Goal: Task Accomplishment & Management: Use online tool/utility

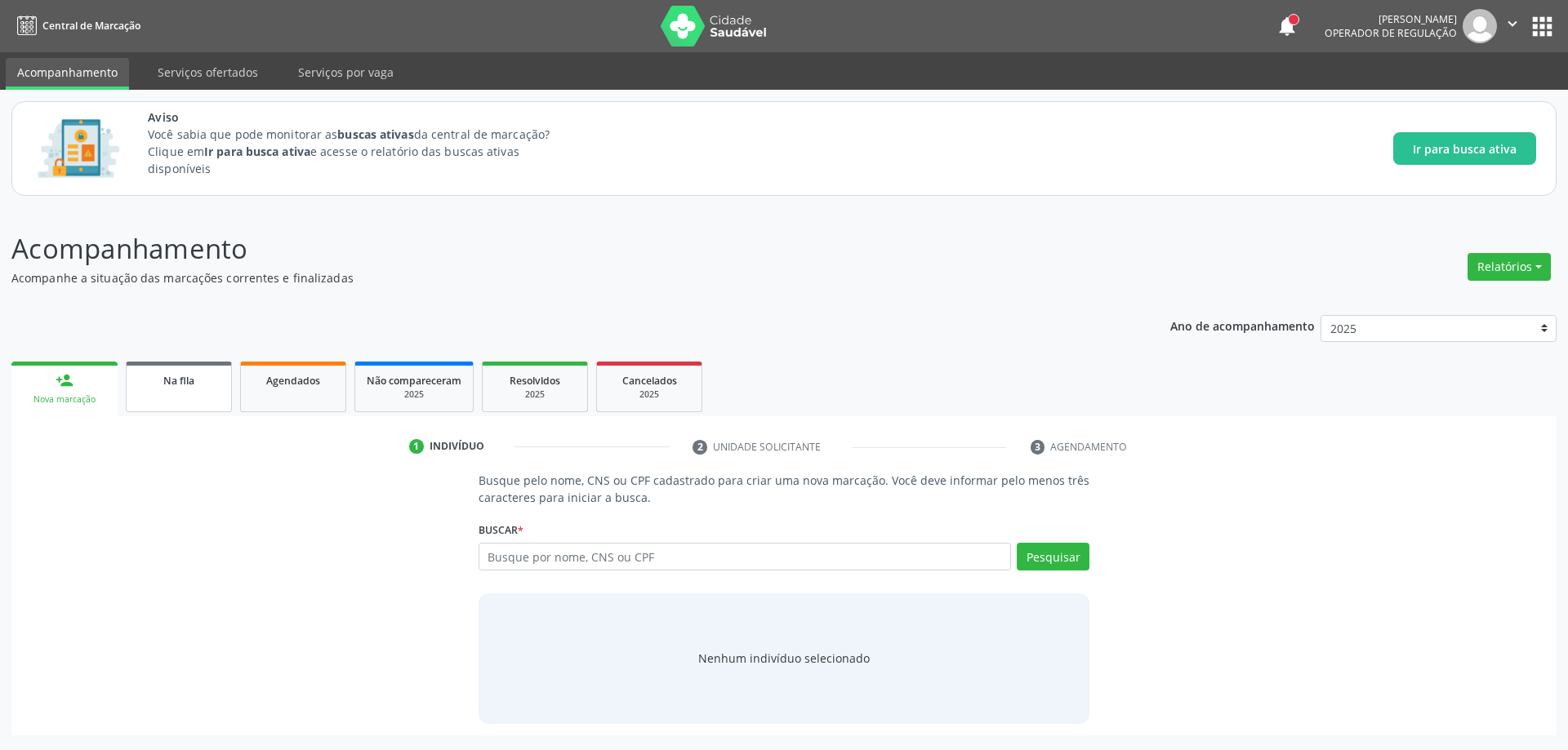
click at [180, 383] on span "Na fila" at bounding box center [179, 380] width 31 height 14
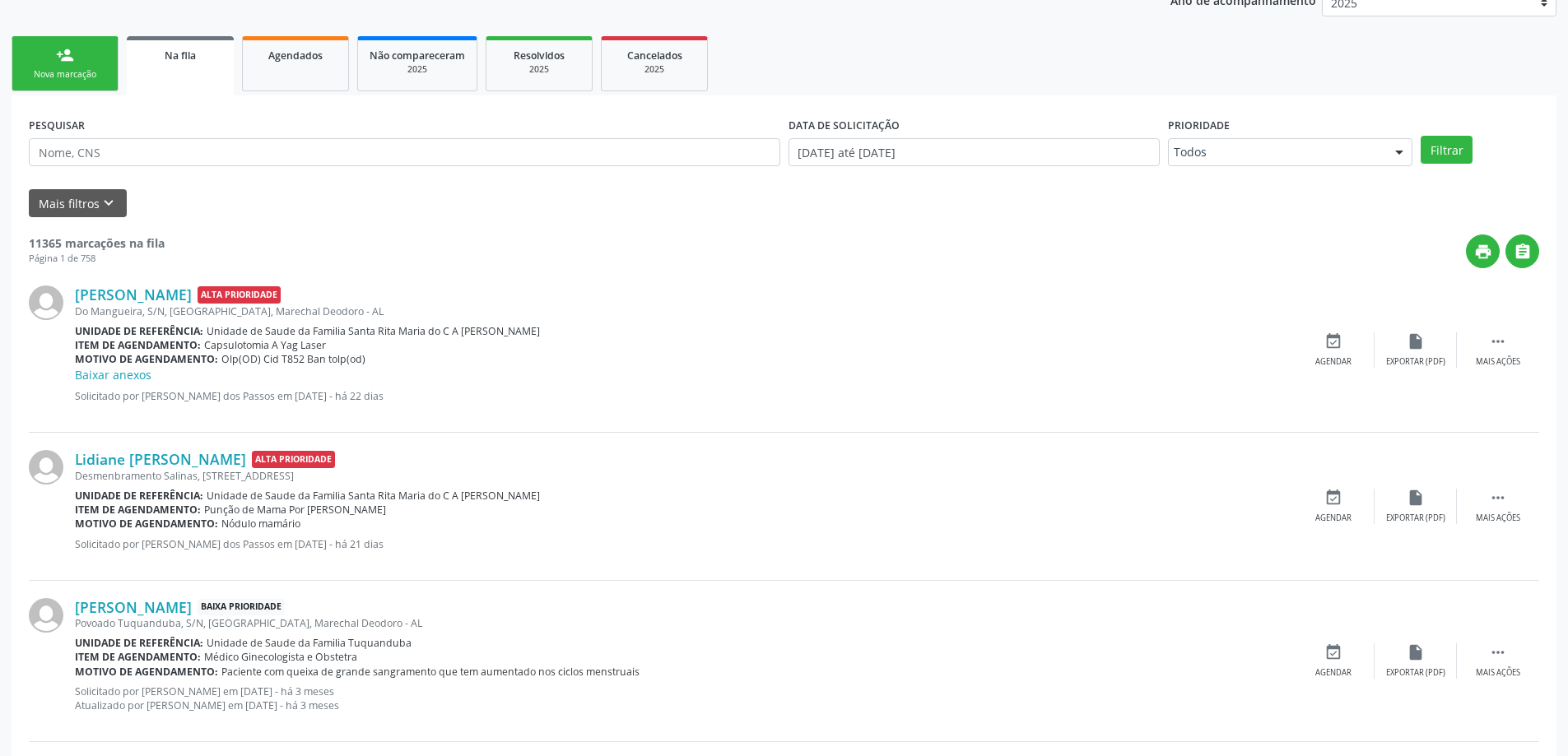
scroll to position [329, 0]
click at [99, 214] on button "Mais filtros keyboard_arrow_down" at bounding box center [78, 202] width 98 height 29
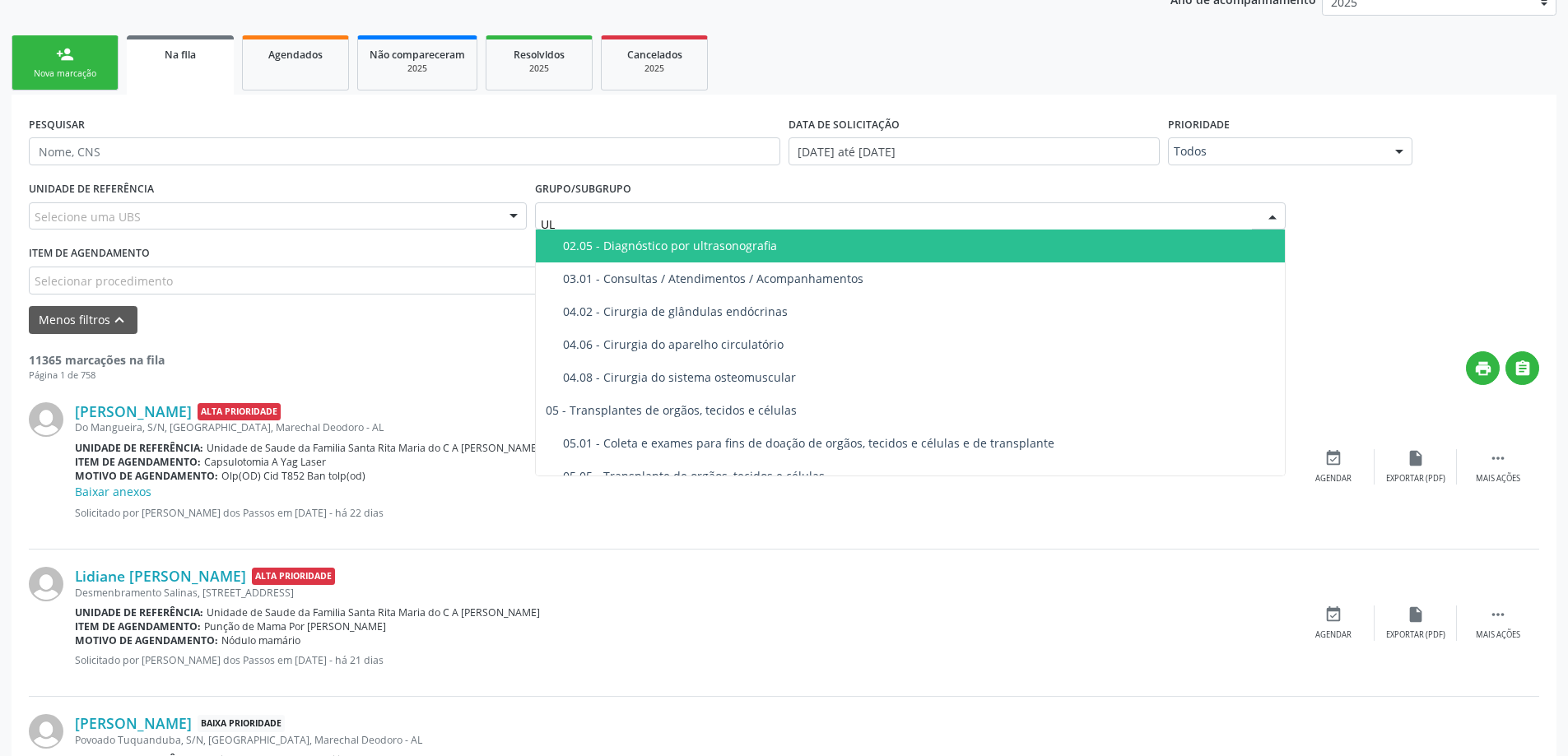
type input "ULT"
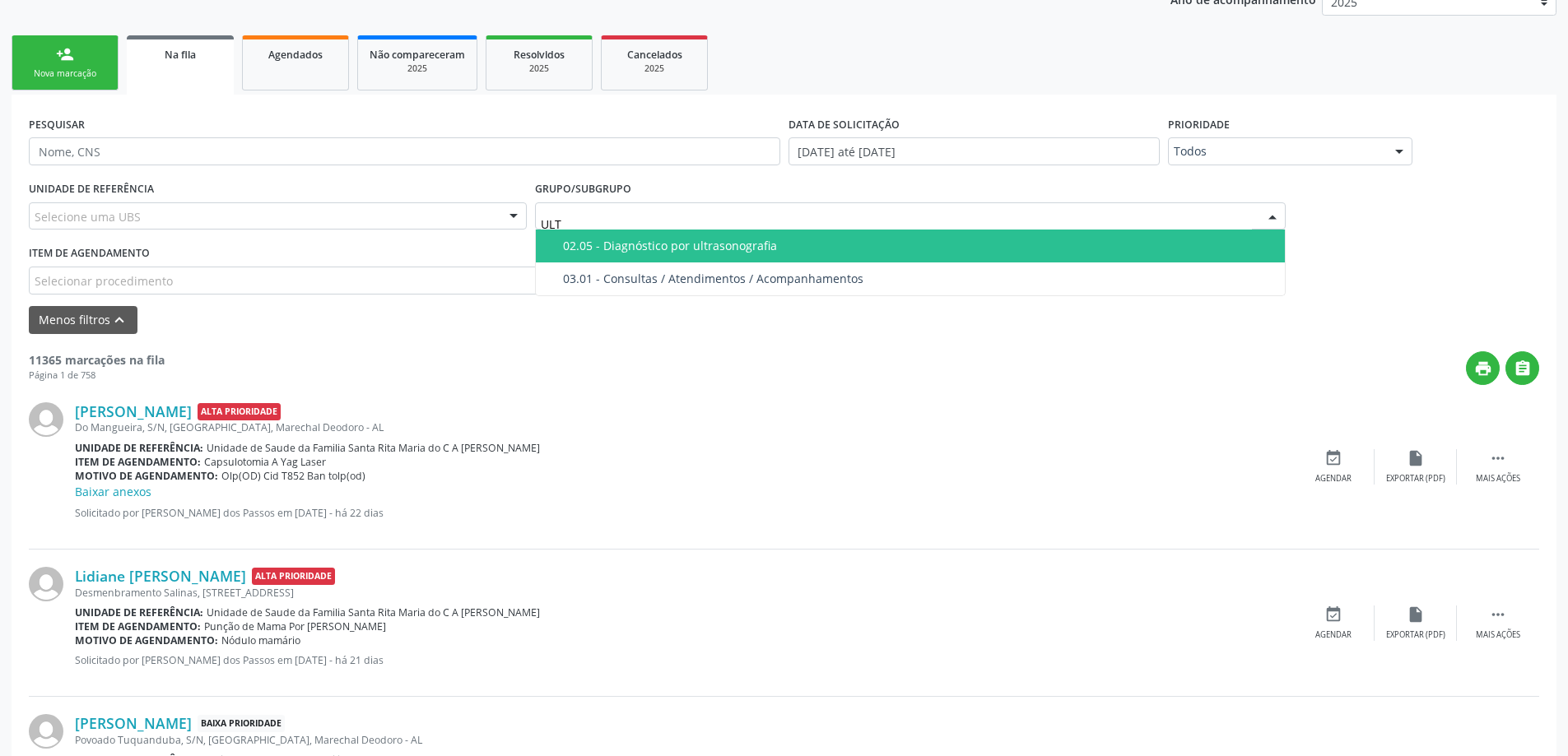
click at [661, 240] on div "02.05 - Diagnóstico por ultrasonografia" at bounding box center [919, 246] width 713 height 13
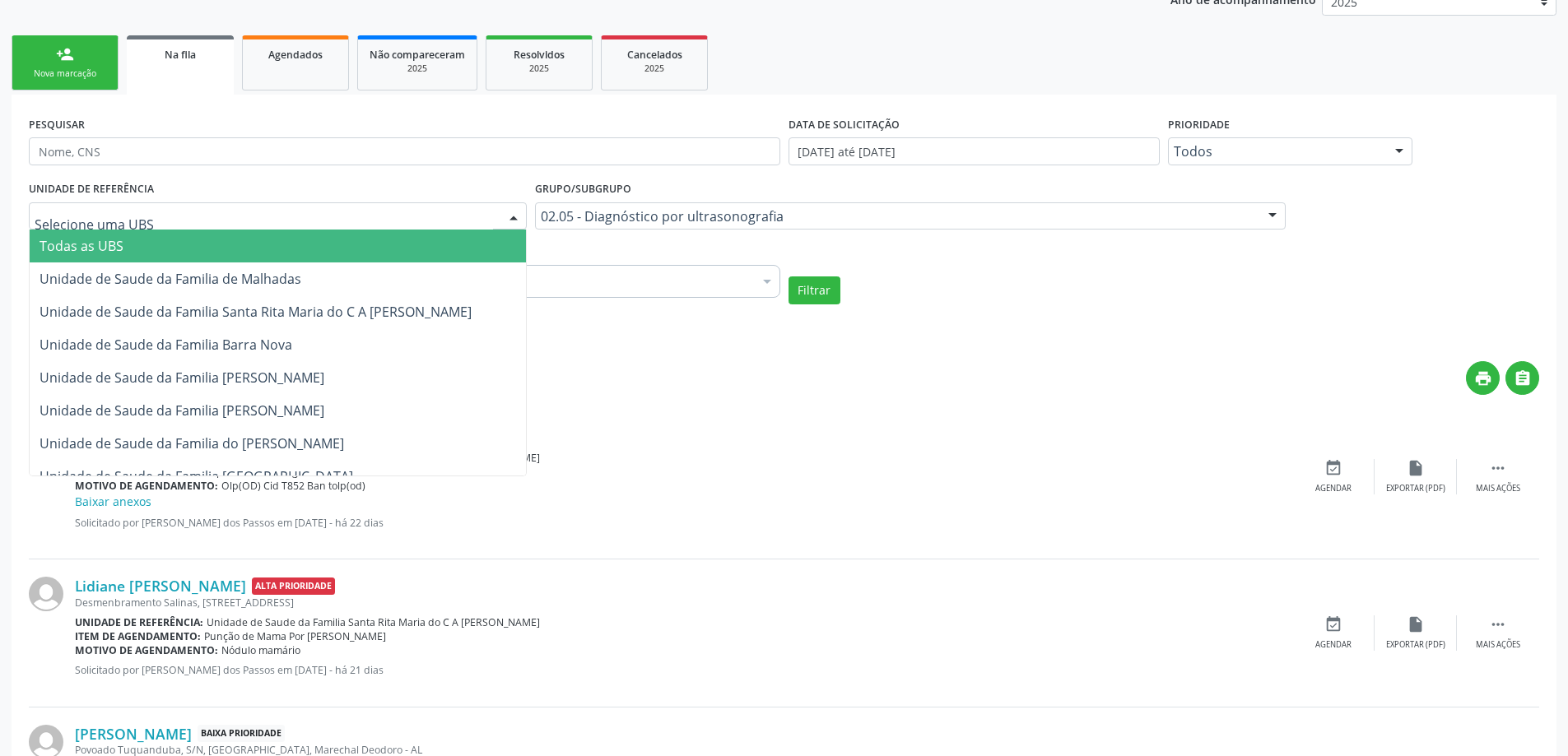
click at [181, 218] on div at bounding box center [278, 216] width 498 height 28
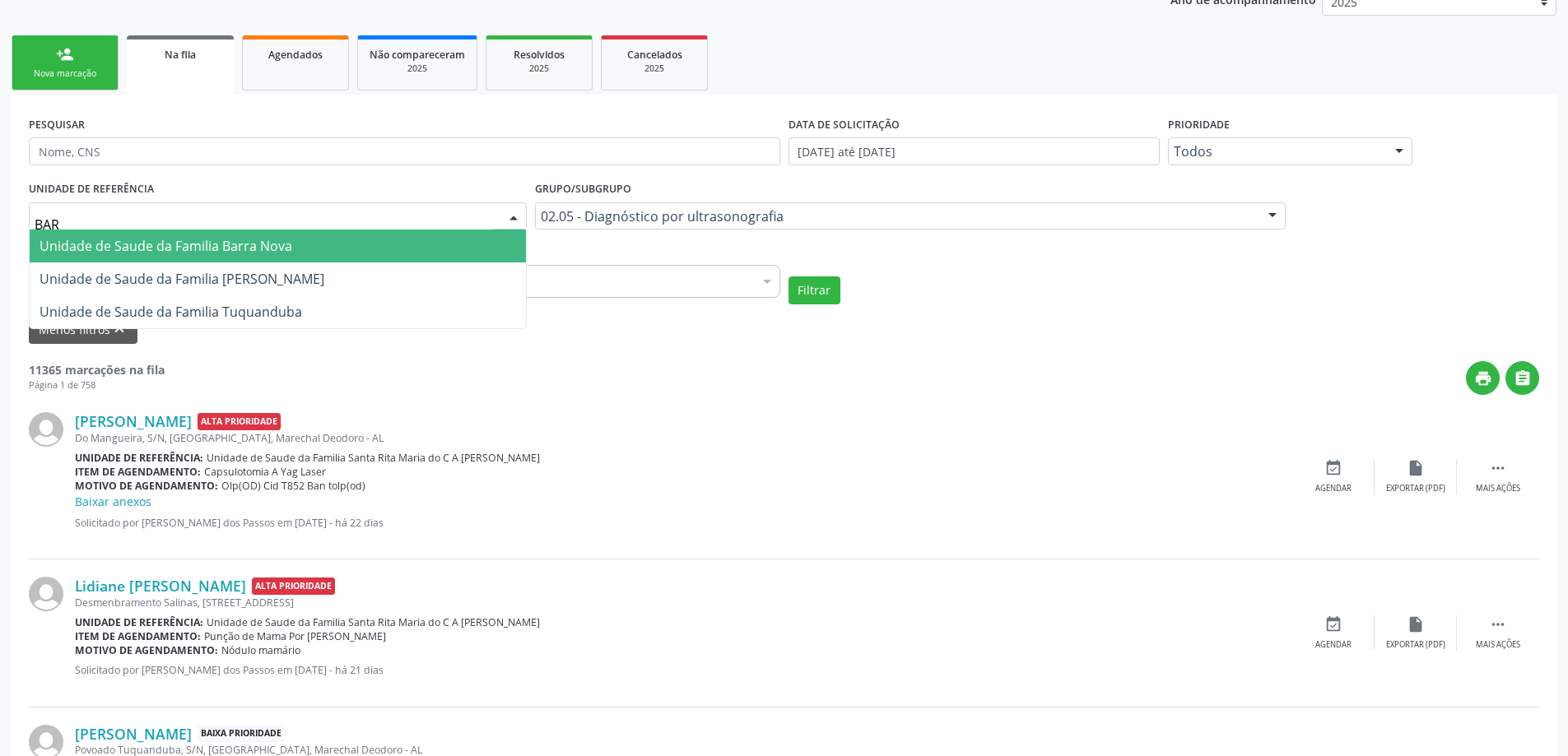
type input "BARR"
click at [217, 240] on span "Unidade de Saude da Familia Barra Nova" at bounding box center [166, 246] width 253 height 18
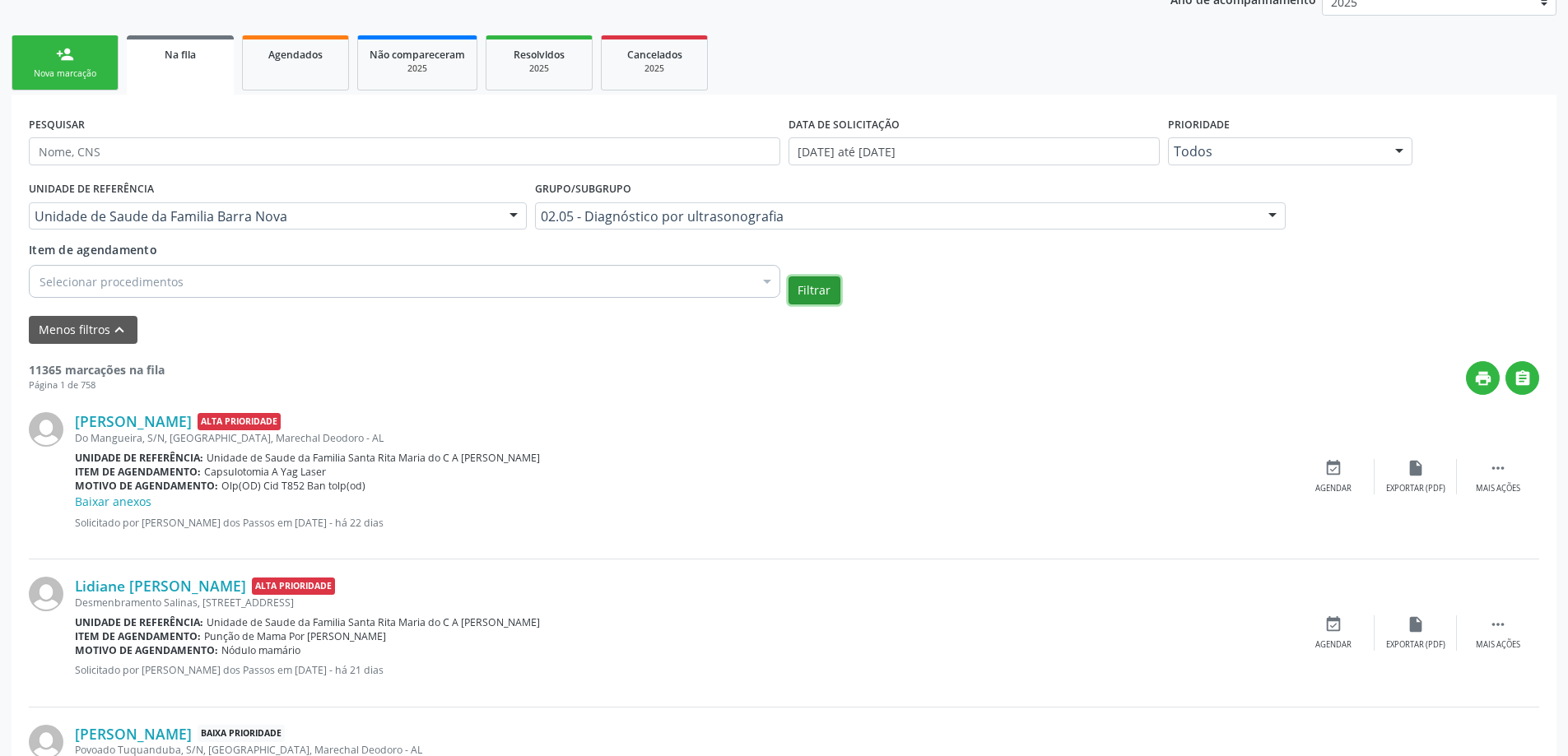
click at [824, 295] on button "Filtrar" at bounding box center [814, 291] width 52 height 28
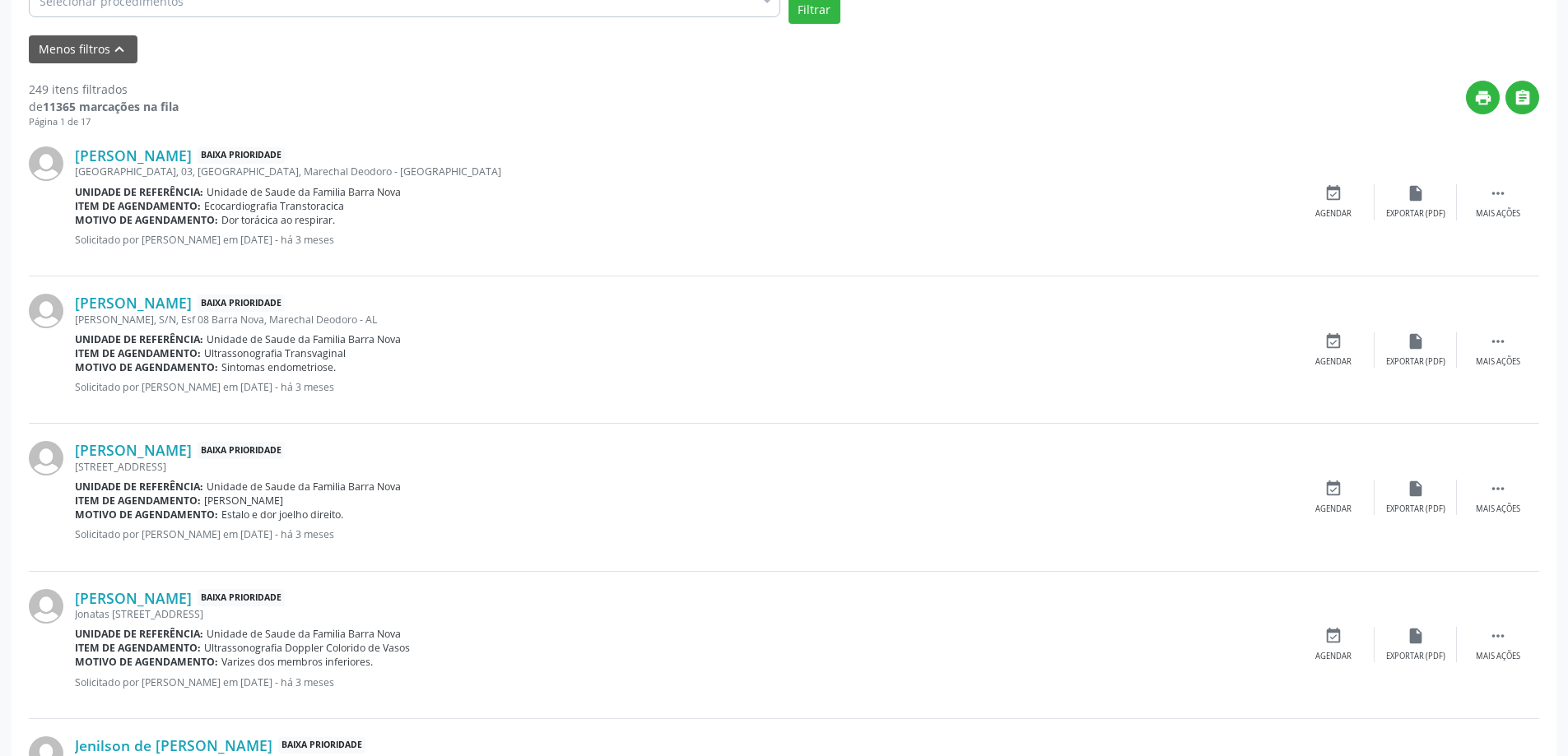
scroll to position [659, 0]
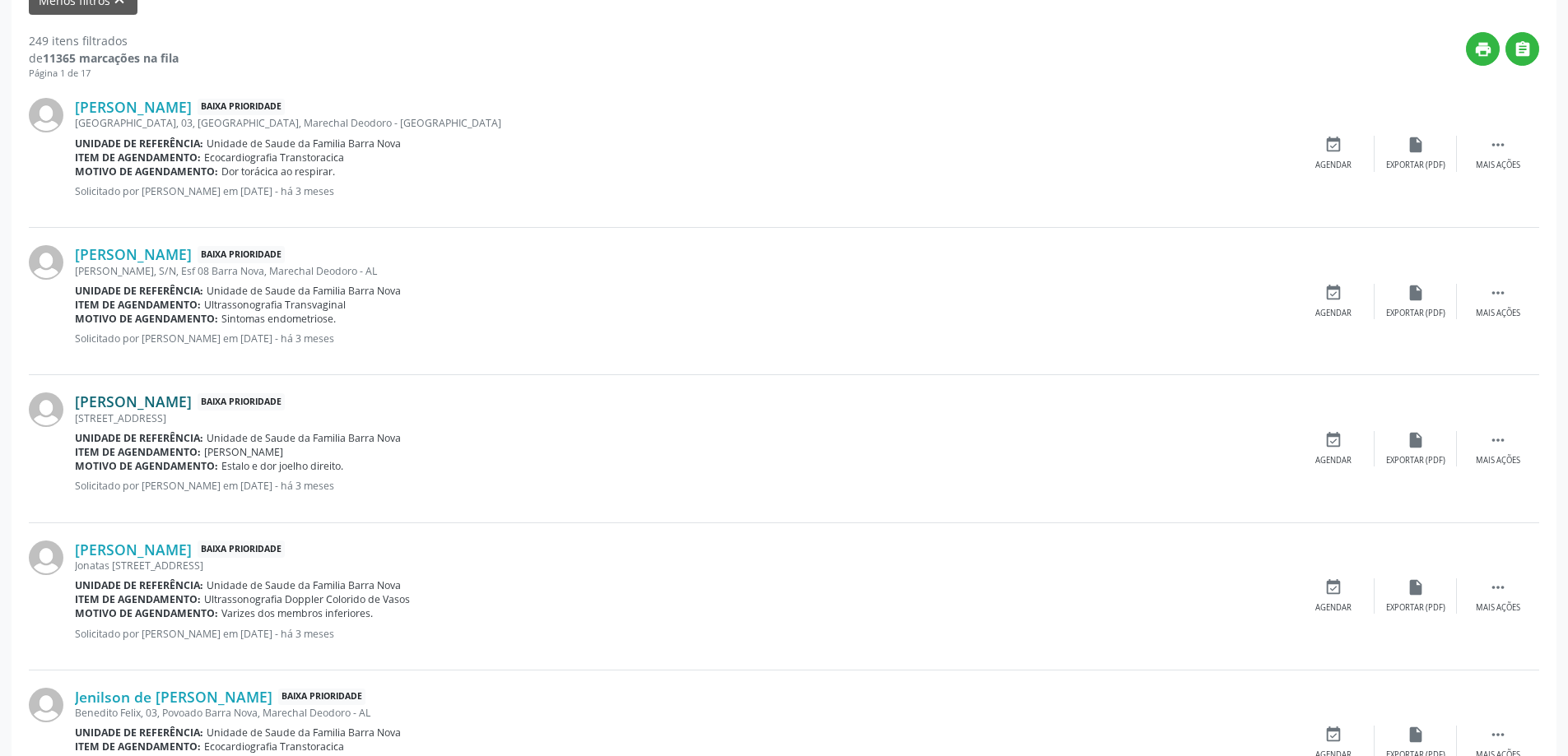
click at [150, 407] on link "[PERSON_NAME]" at bounding box center [133, 402] width 117 height 18
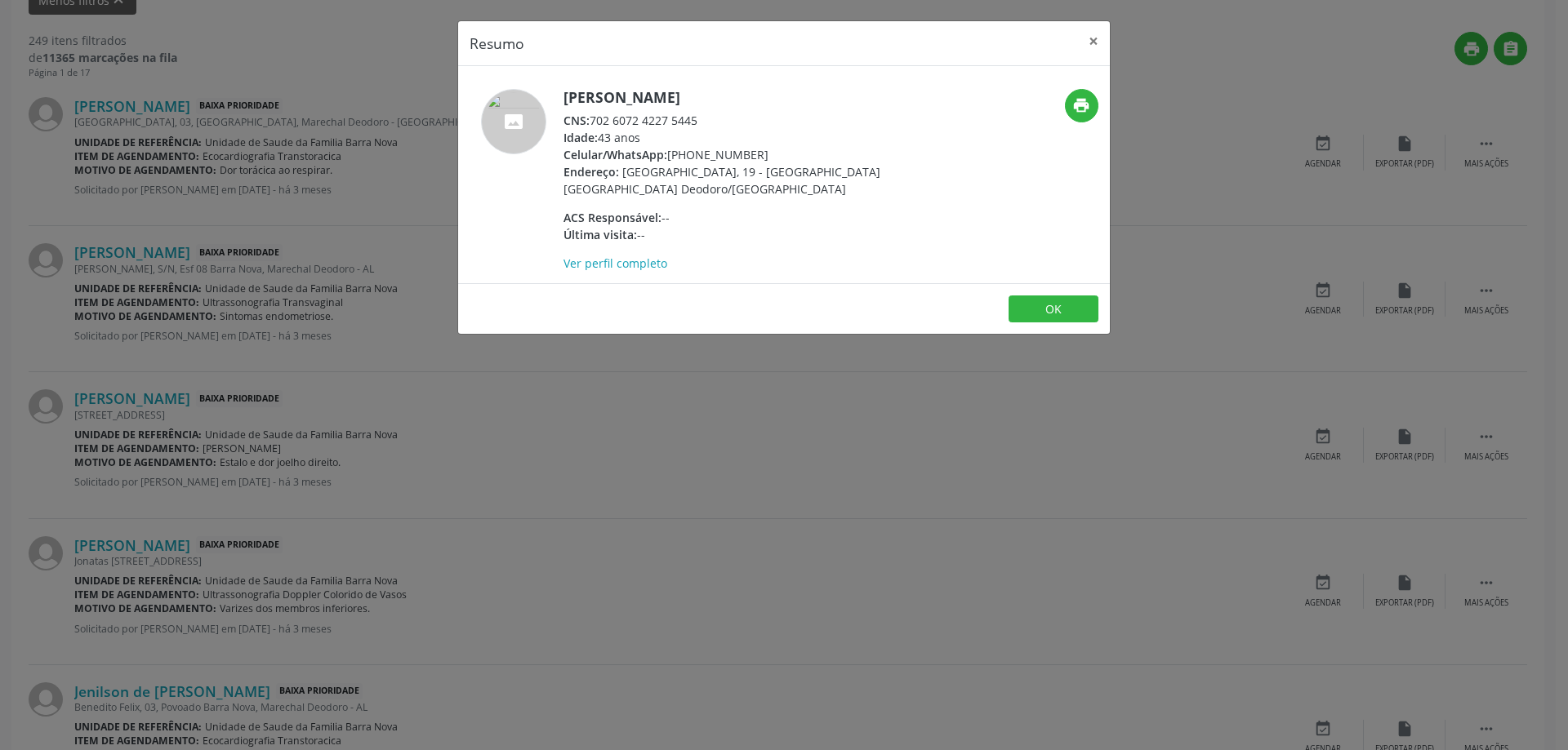
drag, startPoint x: 698, startPoint y: 120, endPoint x: 592, endPoint y: 118, distance: 106.0
click at [592, 118] on div "CNS: 702 6072 4227 5445" at bounding box center [722, 120] width 317 height 17
copy div "702 6072 4227 5445"
click at [1089, 42] on button "×" at bounding box center [1094, 41] width 33 height 40
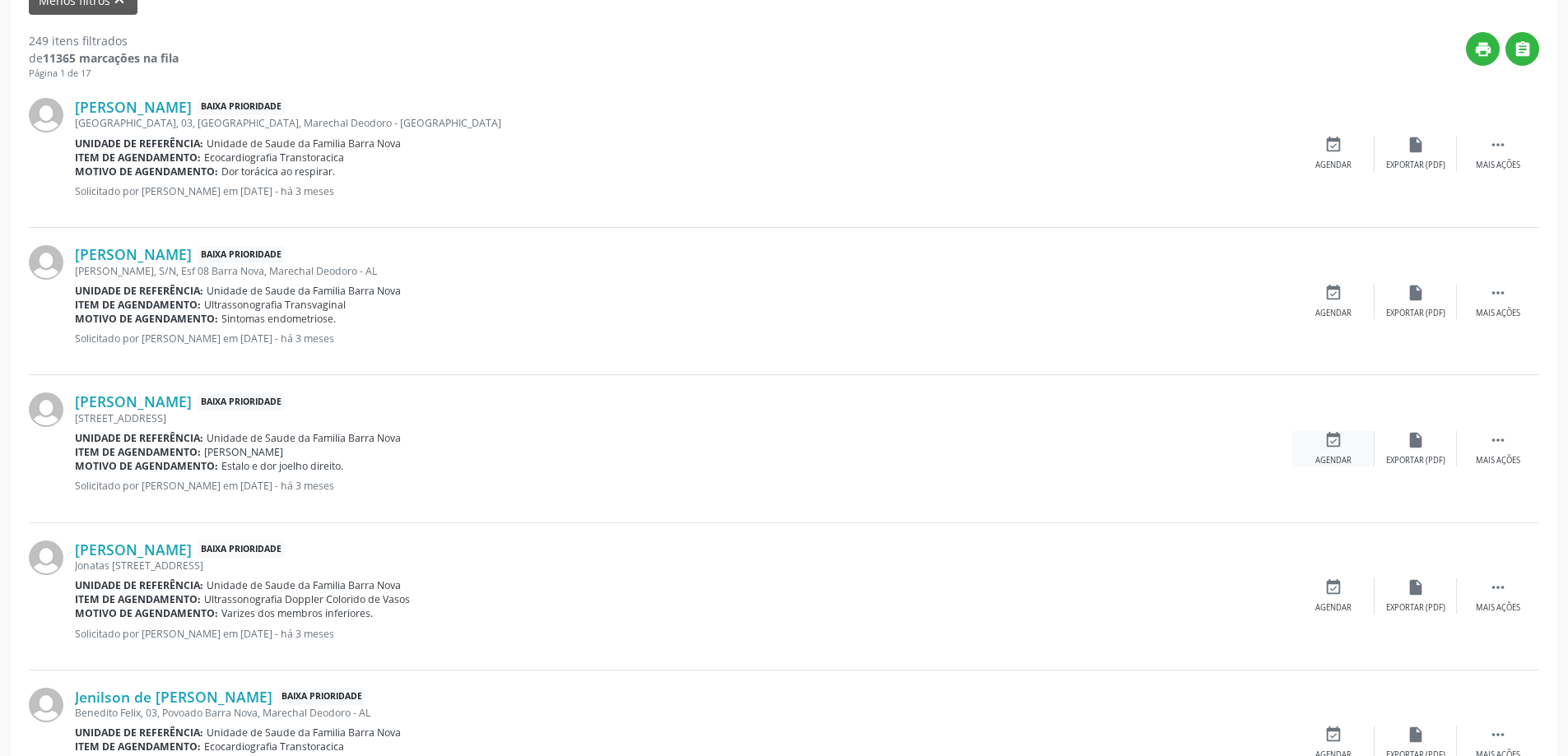
click at [1330, 449] on icon "event_available" at bounding box center [1333, 440] width 18 height 18
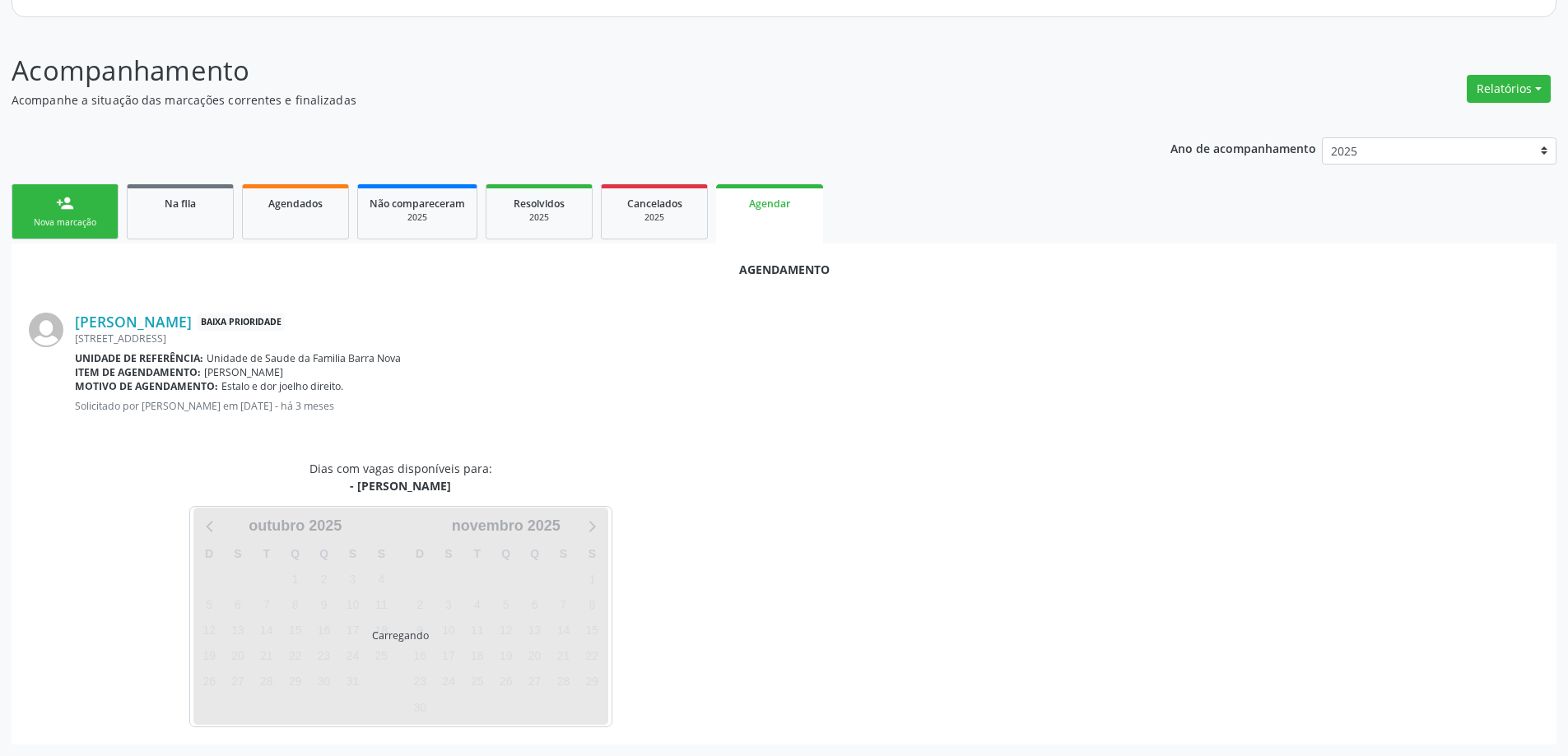
scroll to position [219, 0]
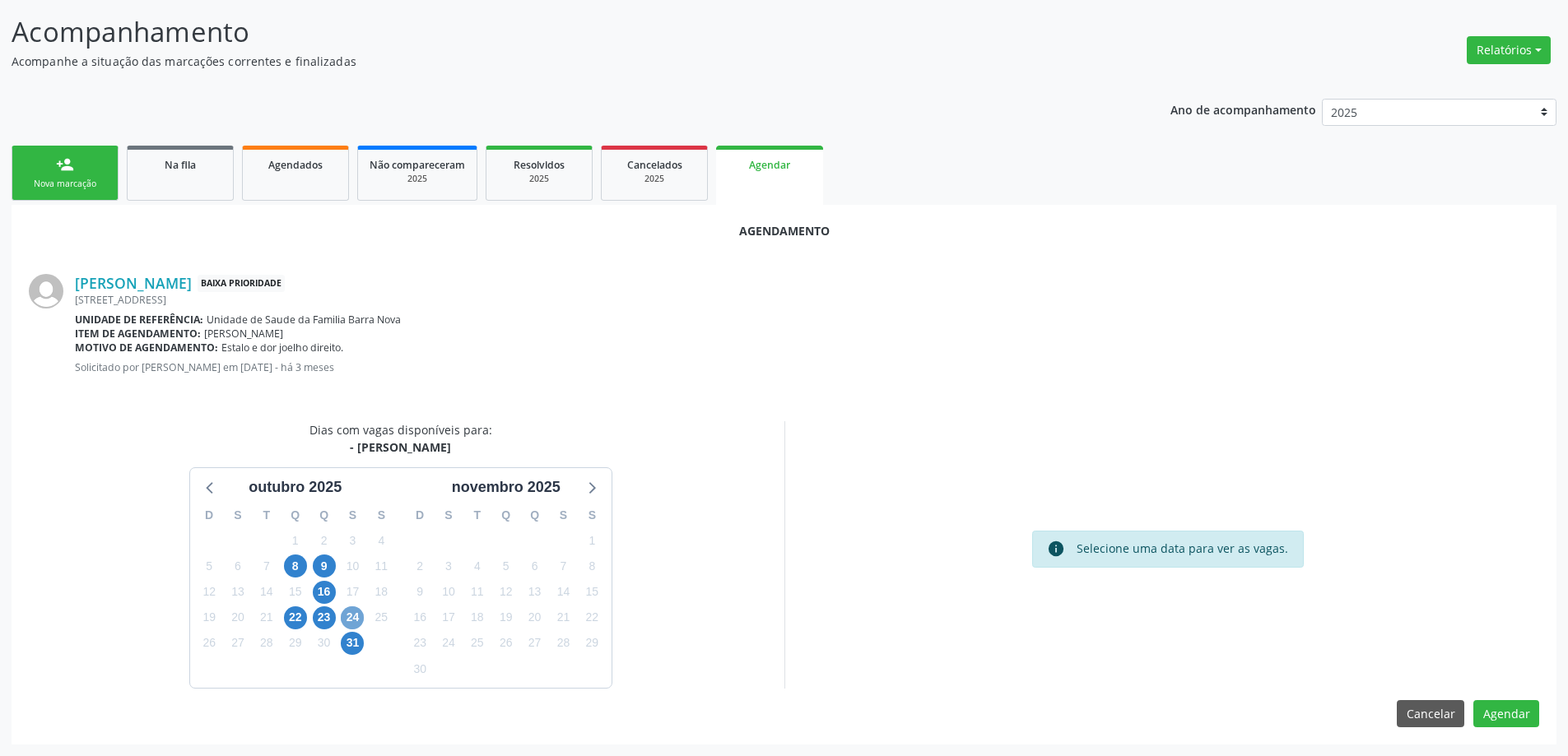
click at [355, 617] on span "24" at bounding box center [352, 618] width 23 height 23
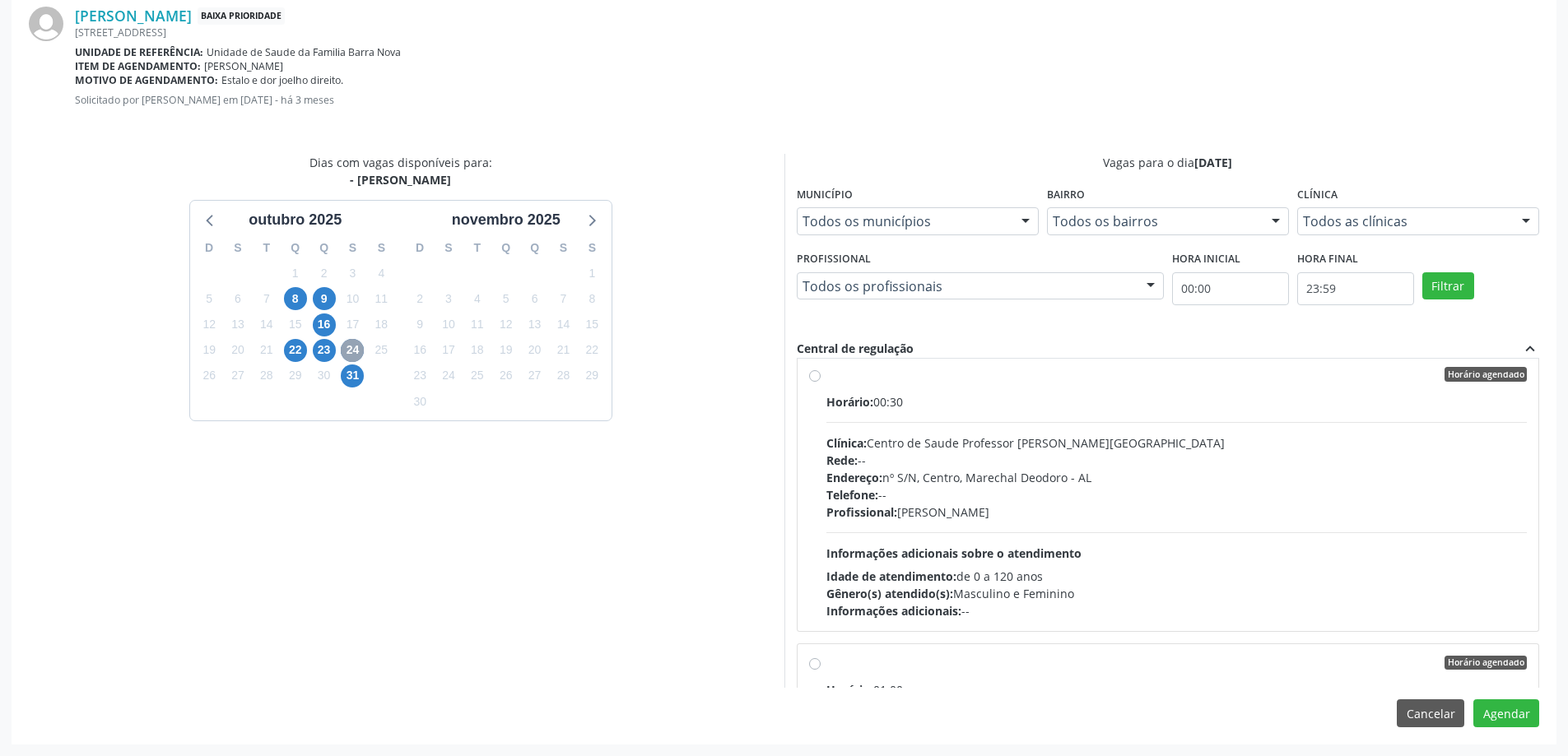
scroll to position [0, 0]
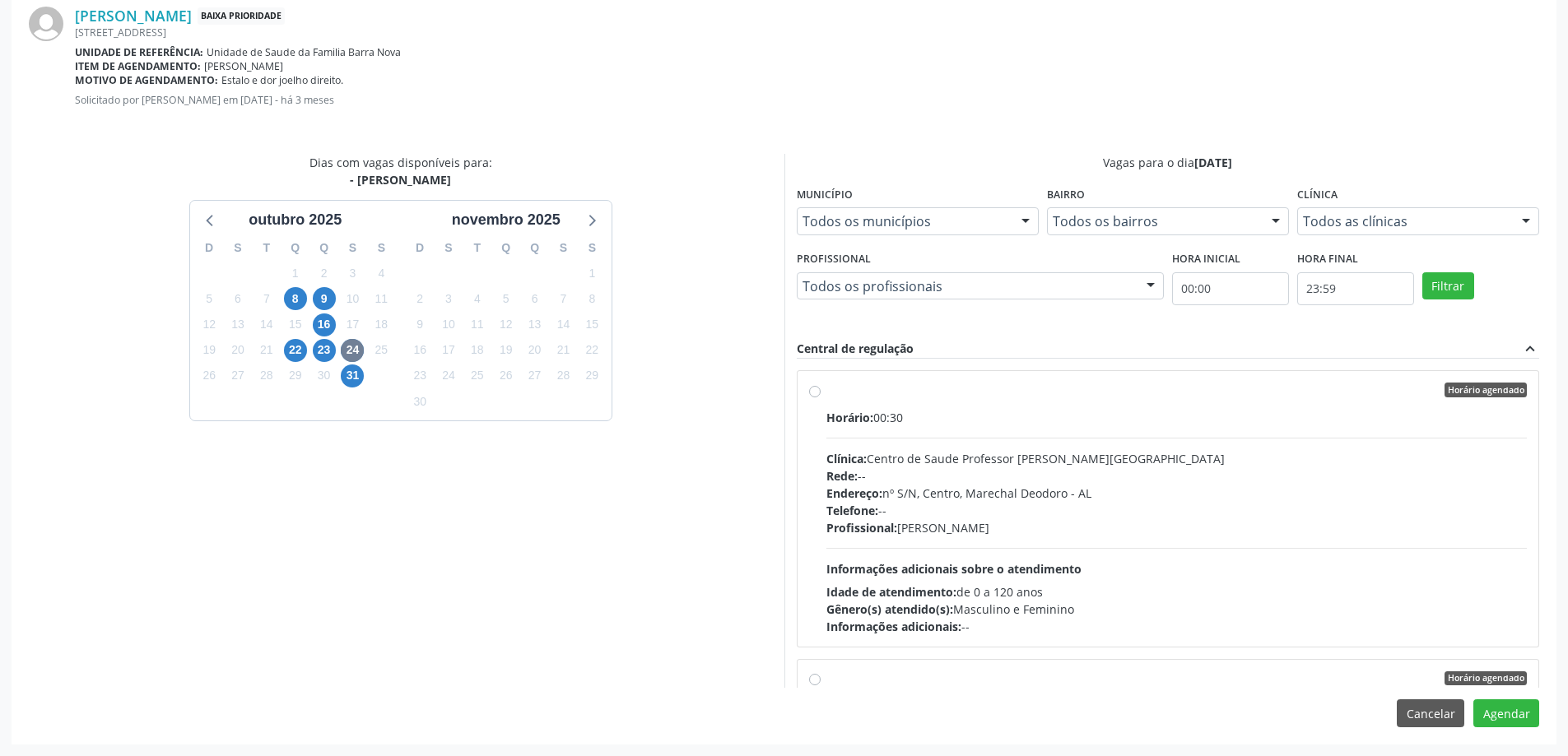
click at [827, 392] on label "Horário agendado Horário: 00:30 Clínica: [GEOGRAPHIC_DATA] Professor [PERSON_NA…" at bounding box center [1177, 509] width 701 height 253
click at [815, 392] on input "Horário agendado Horário: 00:30 Clínica: [GEOGRAPHIC_DATA] Professor [PERSON_NA…" at bounding box center [815, 390] width 12 height 15
radio input "true"
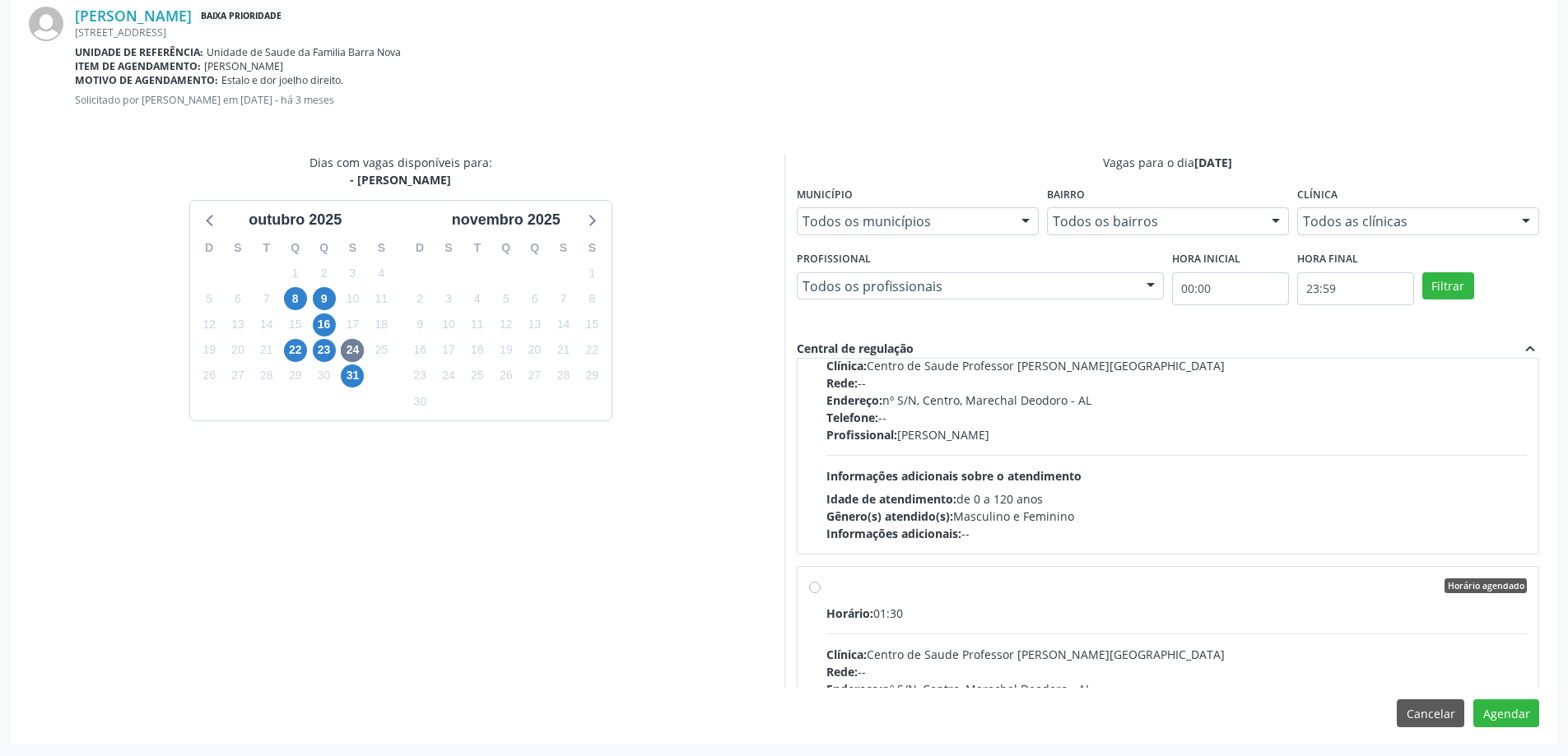
scroll to position [494, 0]
click at [1520, 701] on button "Agendar" at bounding box center [1507, 713] width 66 height 28
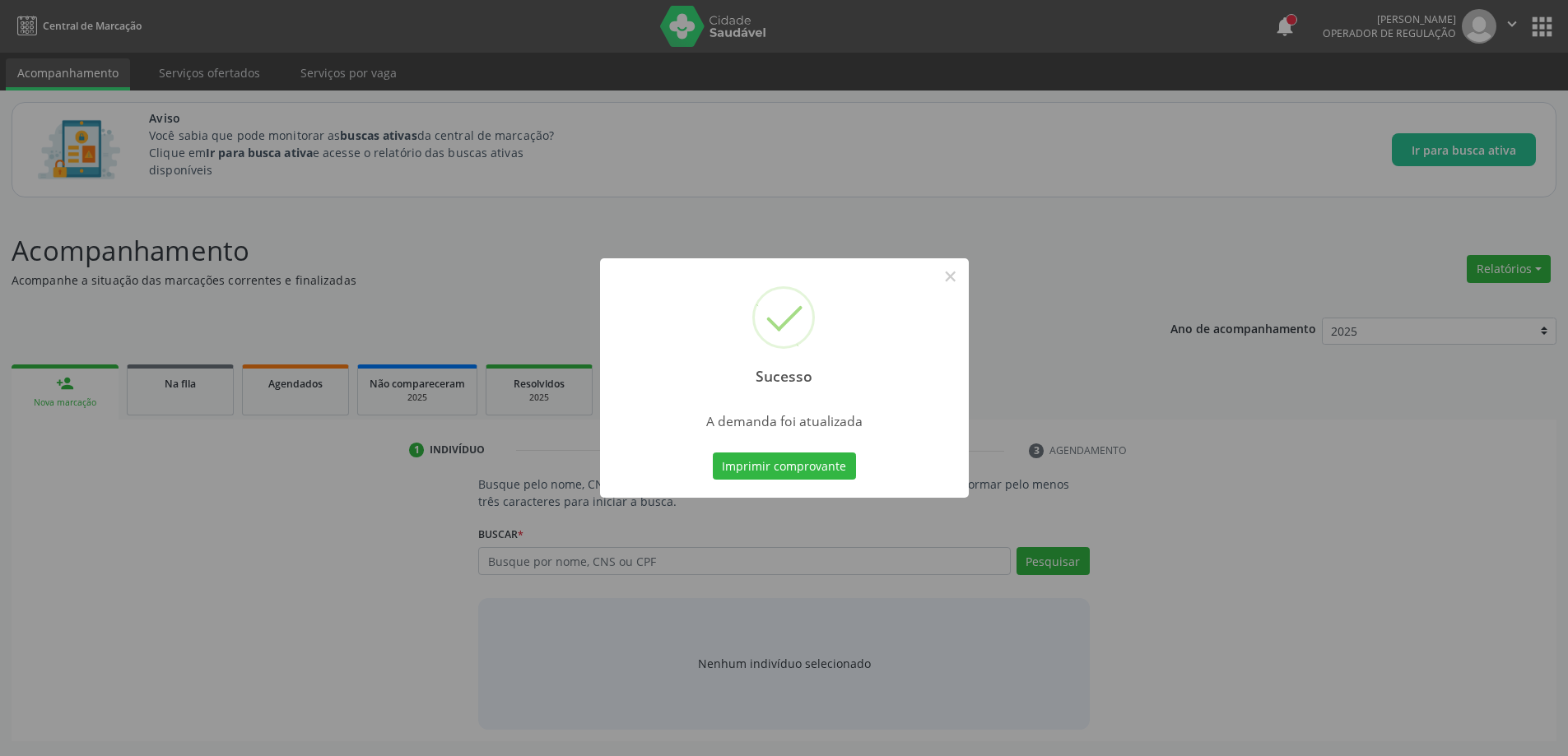
scroll to position [0, 0]
click at [966, 278] on button "×" at bounding box center [956, 277] width 28 height 28
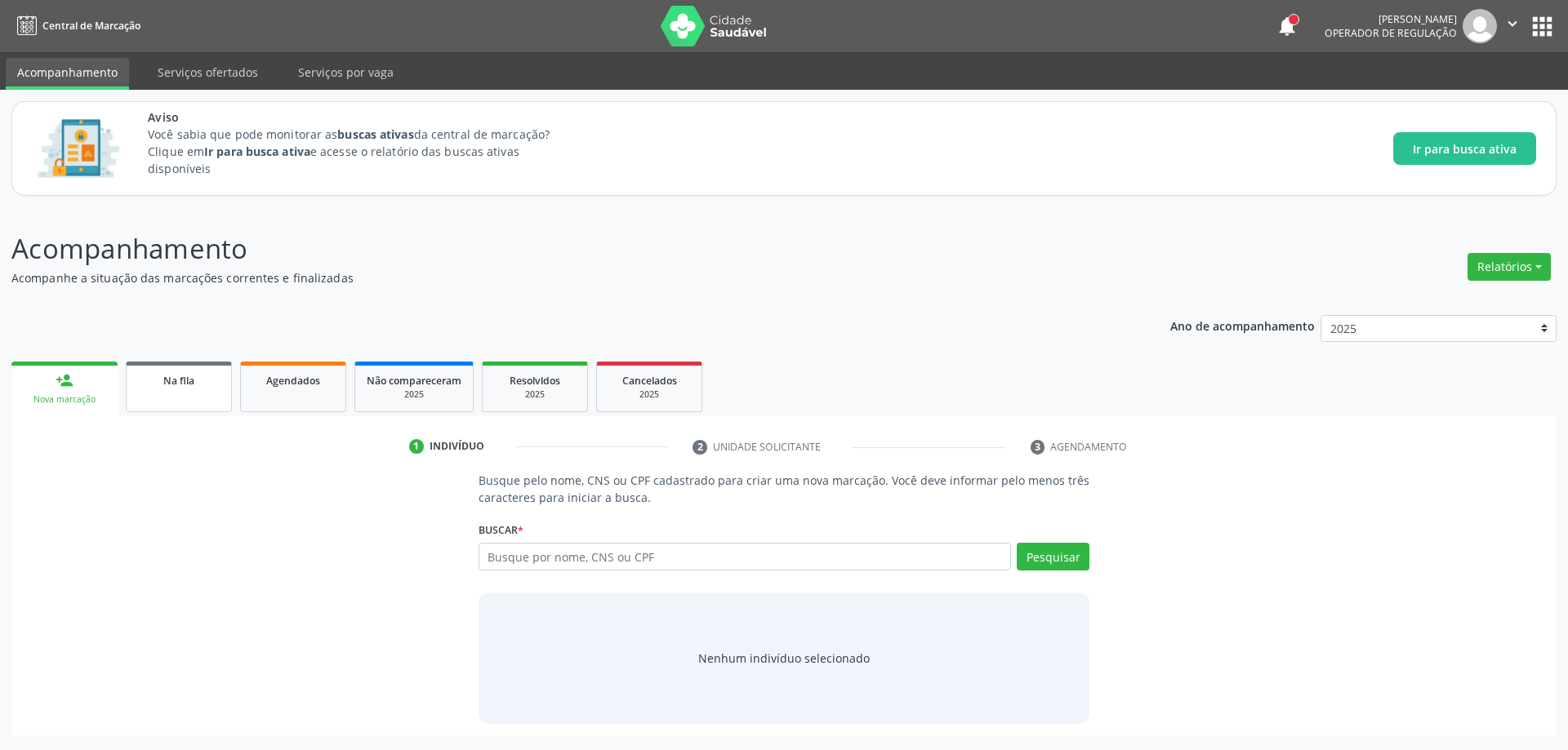
click at [174, 397] on link "Na fila" at bounding box center [178, 387] width 106 height 51
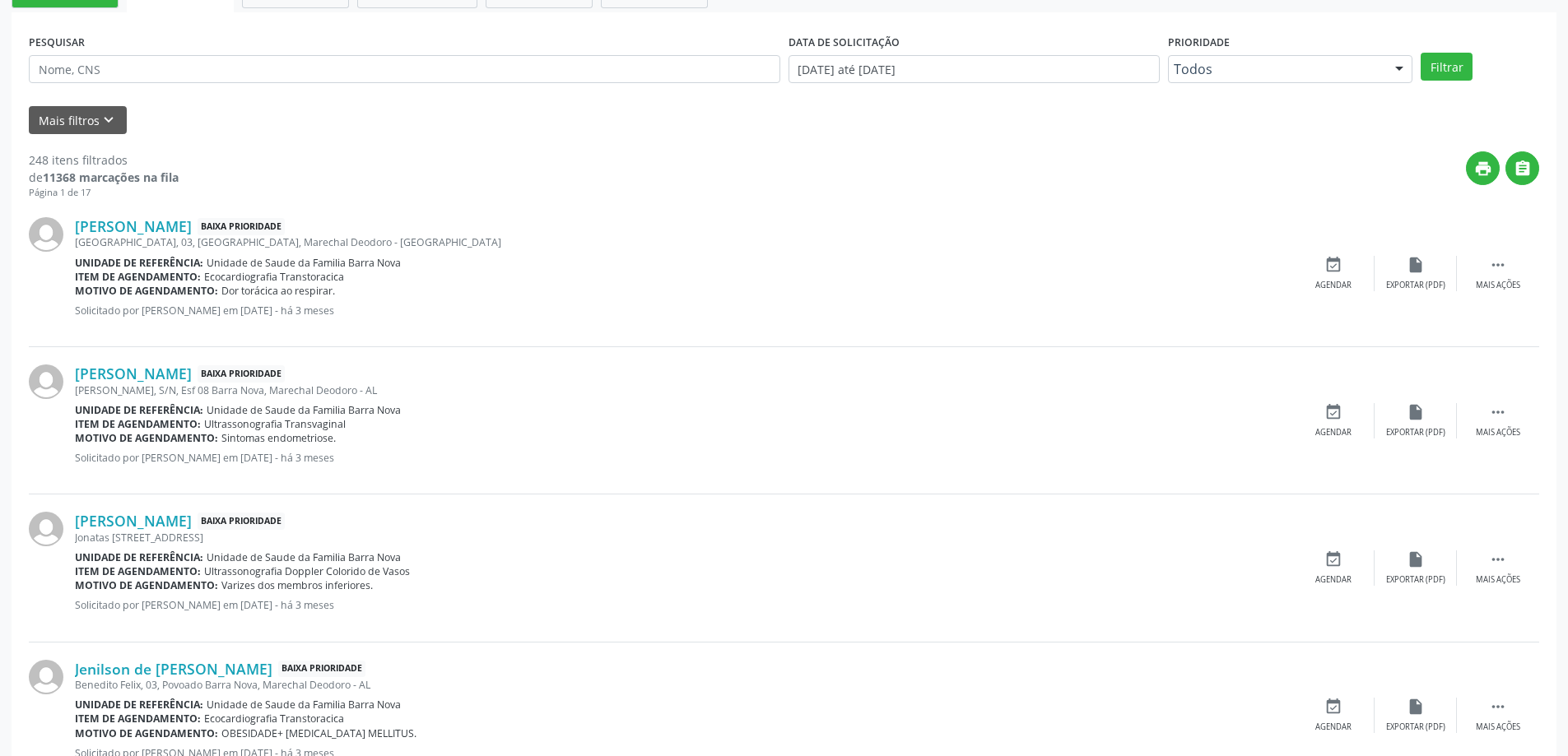
scroll to position [494, 0]
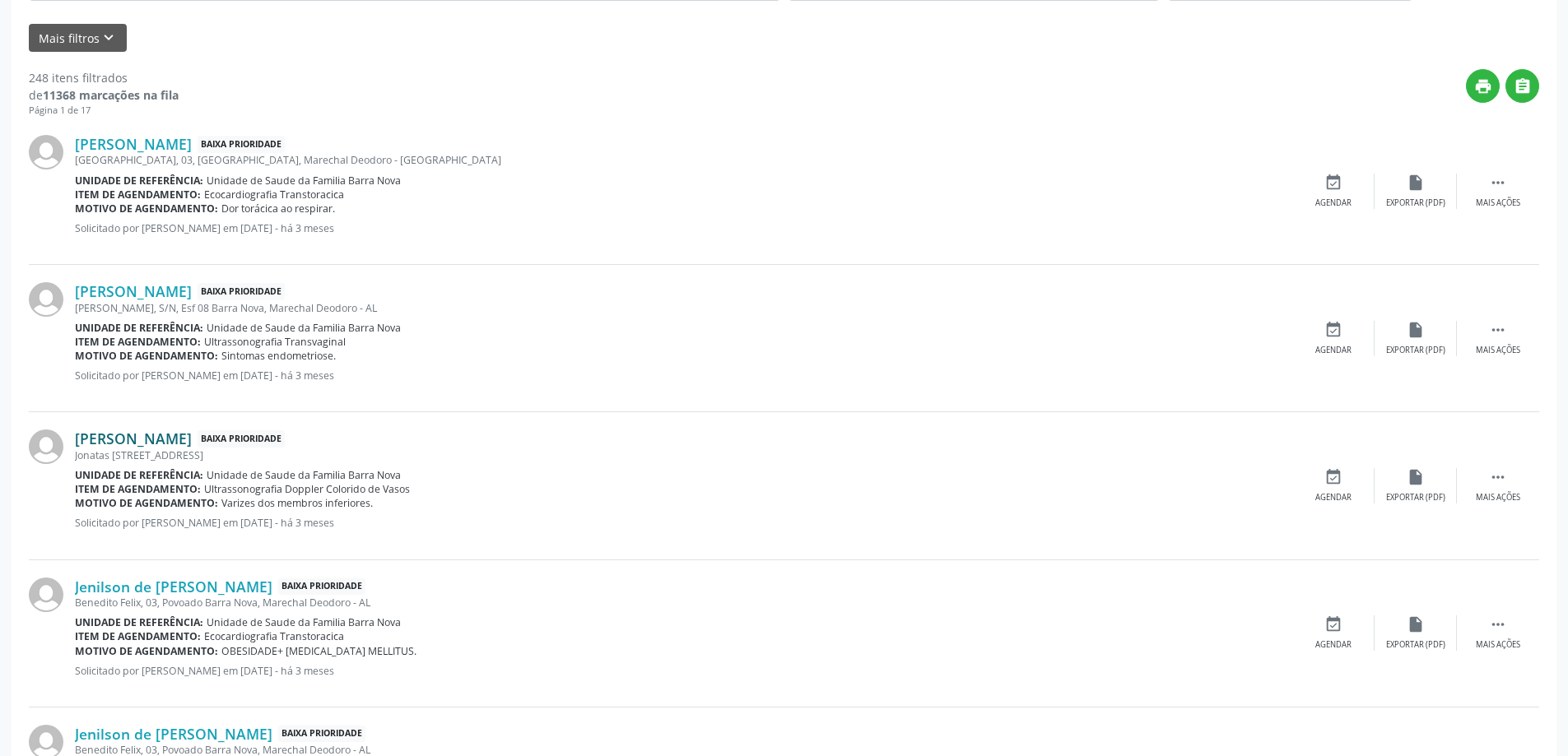
click at [150, 442] on link "[PERSON_NAME]" at bounding box center [133, 439] width 117 height 18
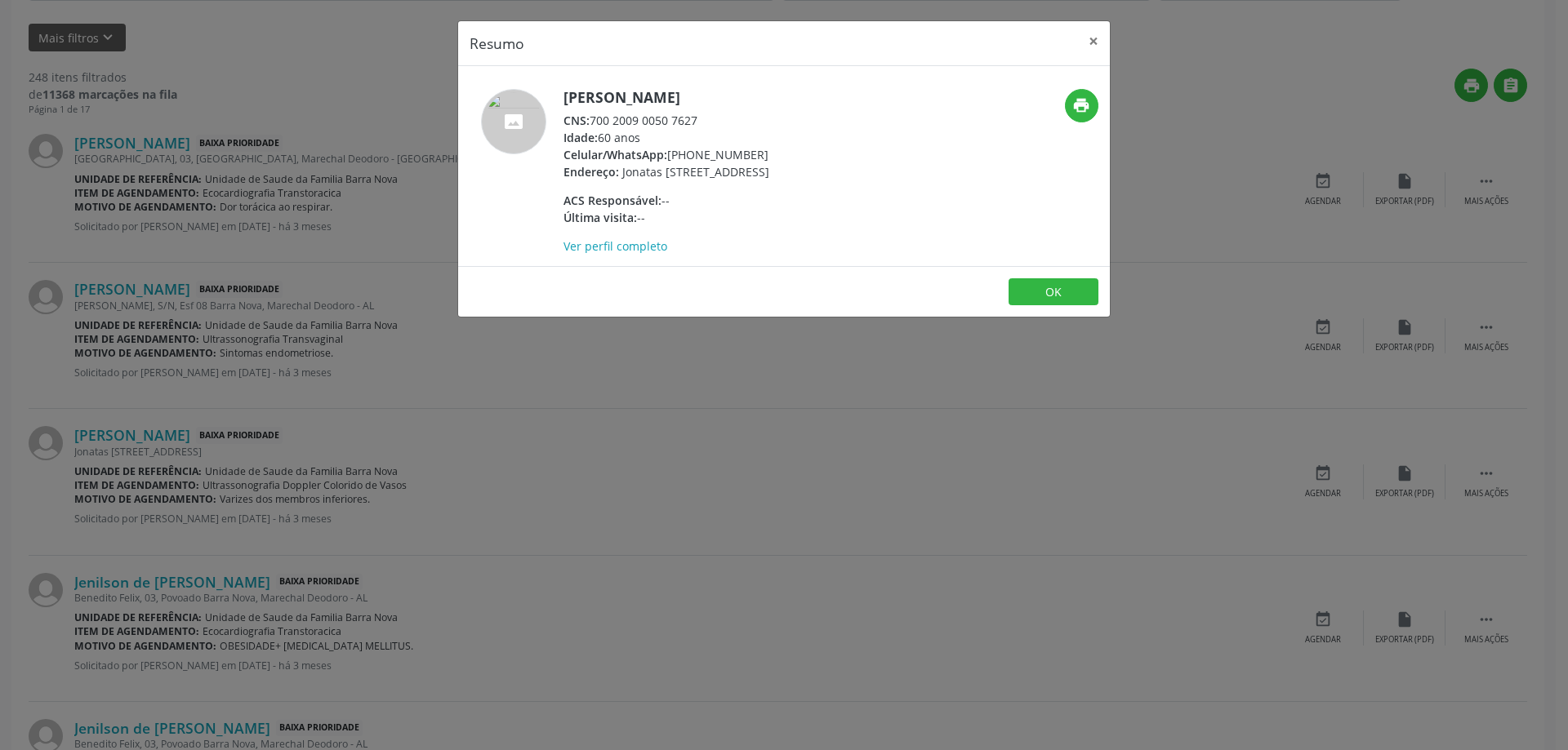
drag, startPoint x: 700, startPoint y: 118, endPoint x: 595, endPoint y: 121, distance: 105.0
click at [595, 121] on div "CNS: 700 2009 0050 7627" at bounding box center [666, 120] width 206 height 17
copy div "700 2009 0050 7627"
click at [1093, 42] on button "×" at bounding box center [1094, 41] width 33 height 40
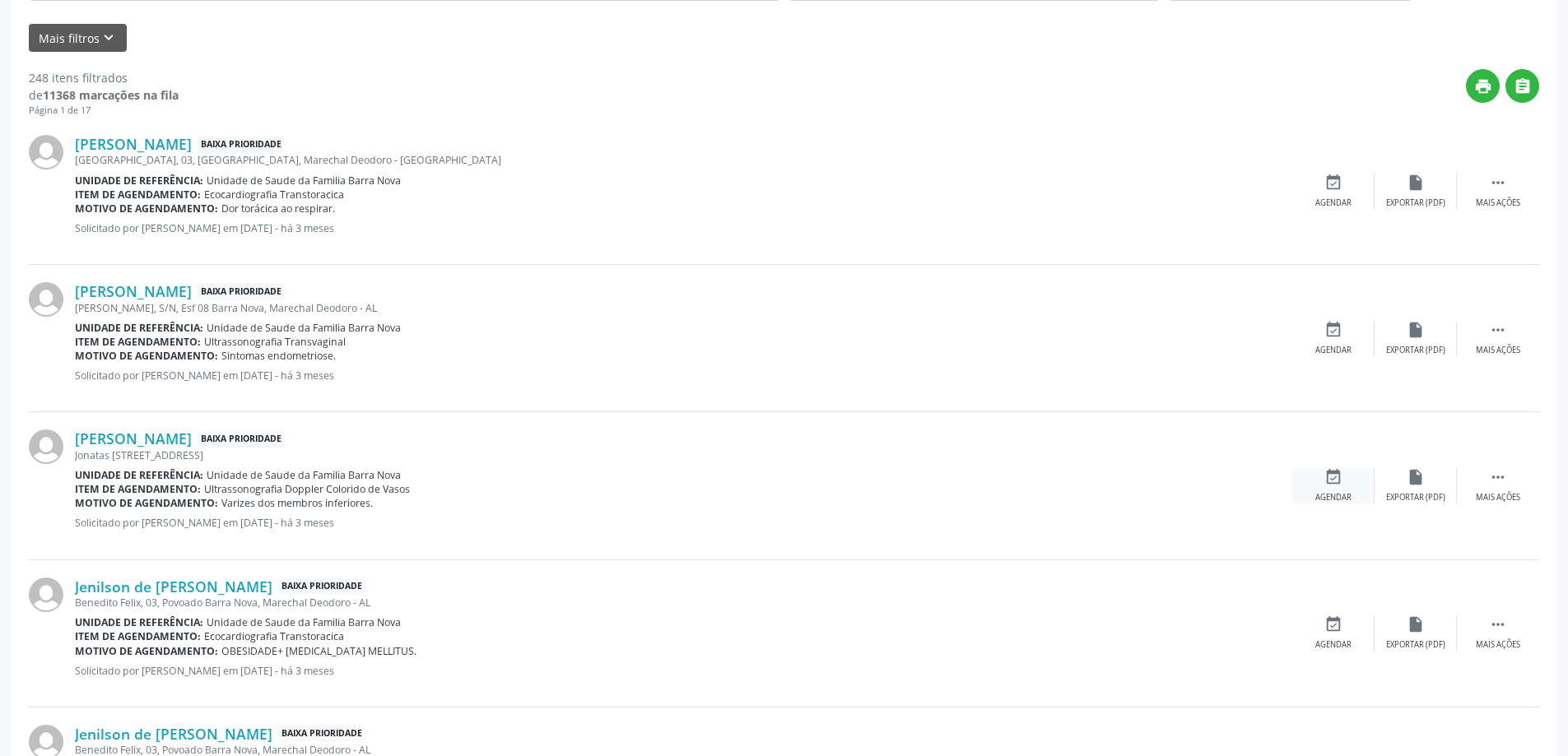
click at [1339, 486] on icon "event_available" at bounding box center [1333, 478] width 18 height 18
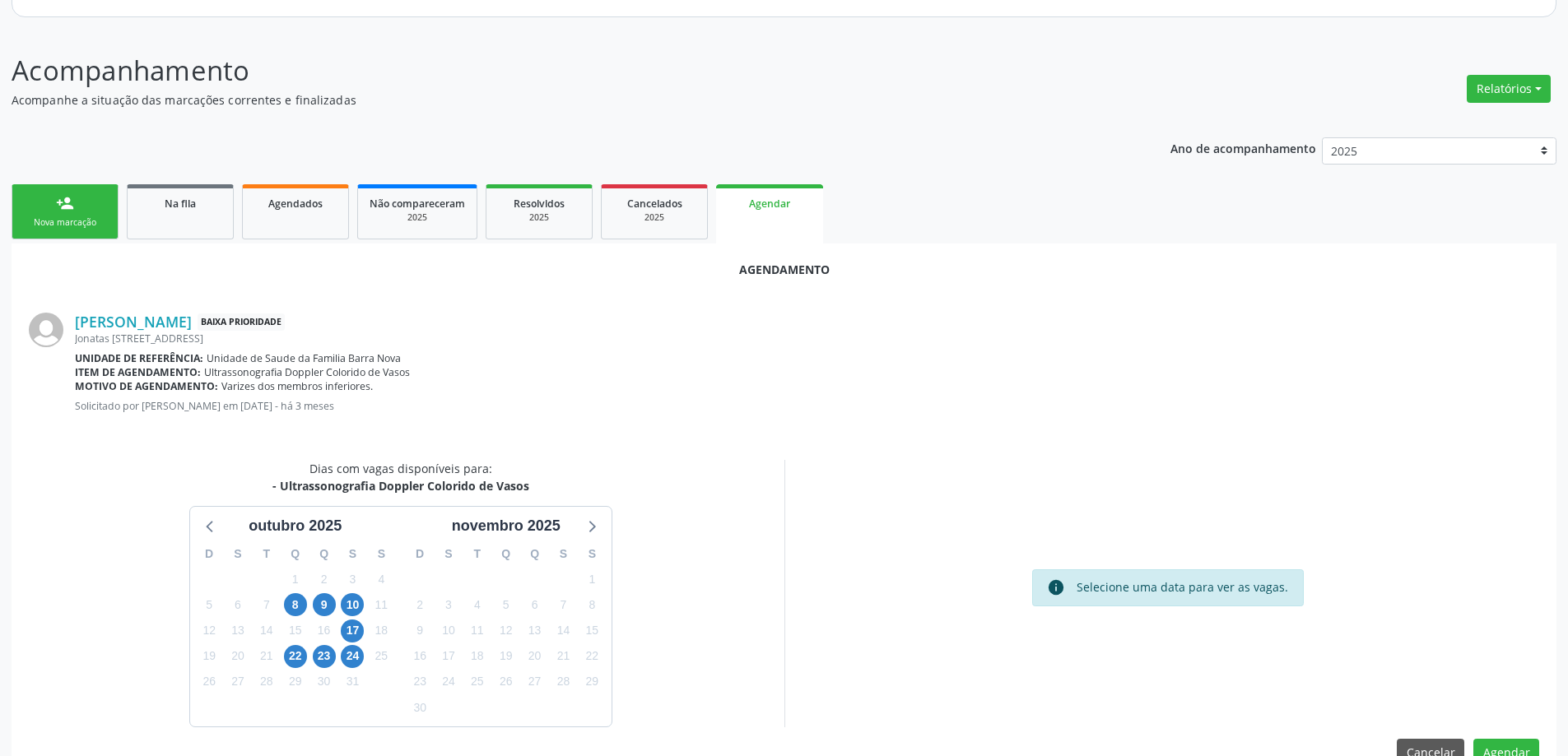
scroll to position [219, 0]
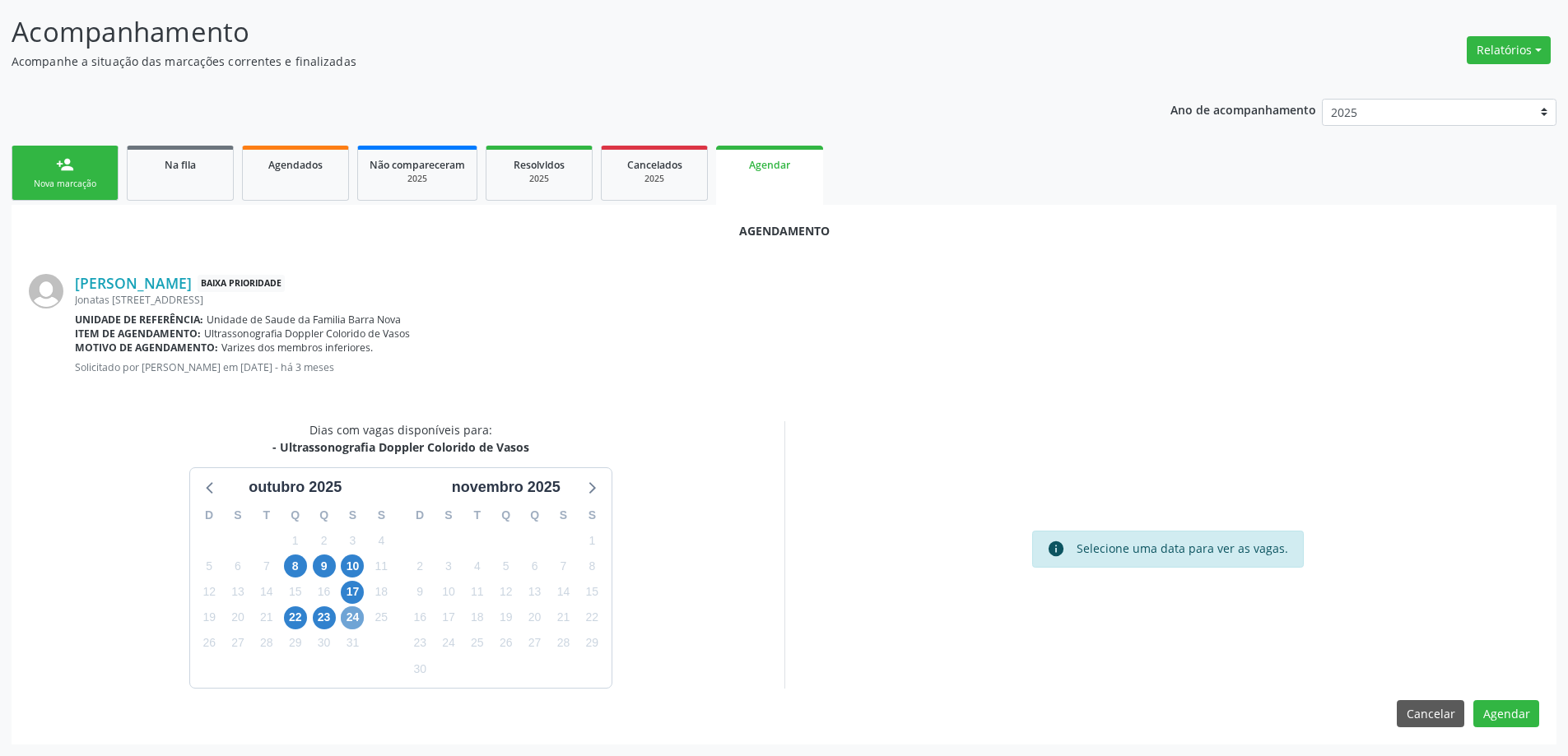
click at [355, 618] on span "24" at bounding box center [352, 618] width 23 height 23
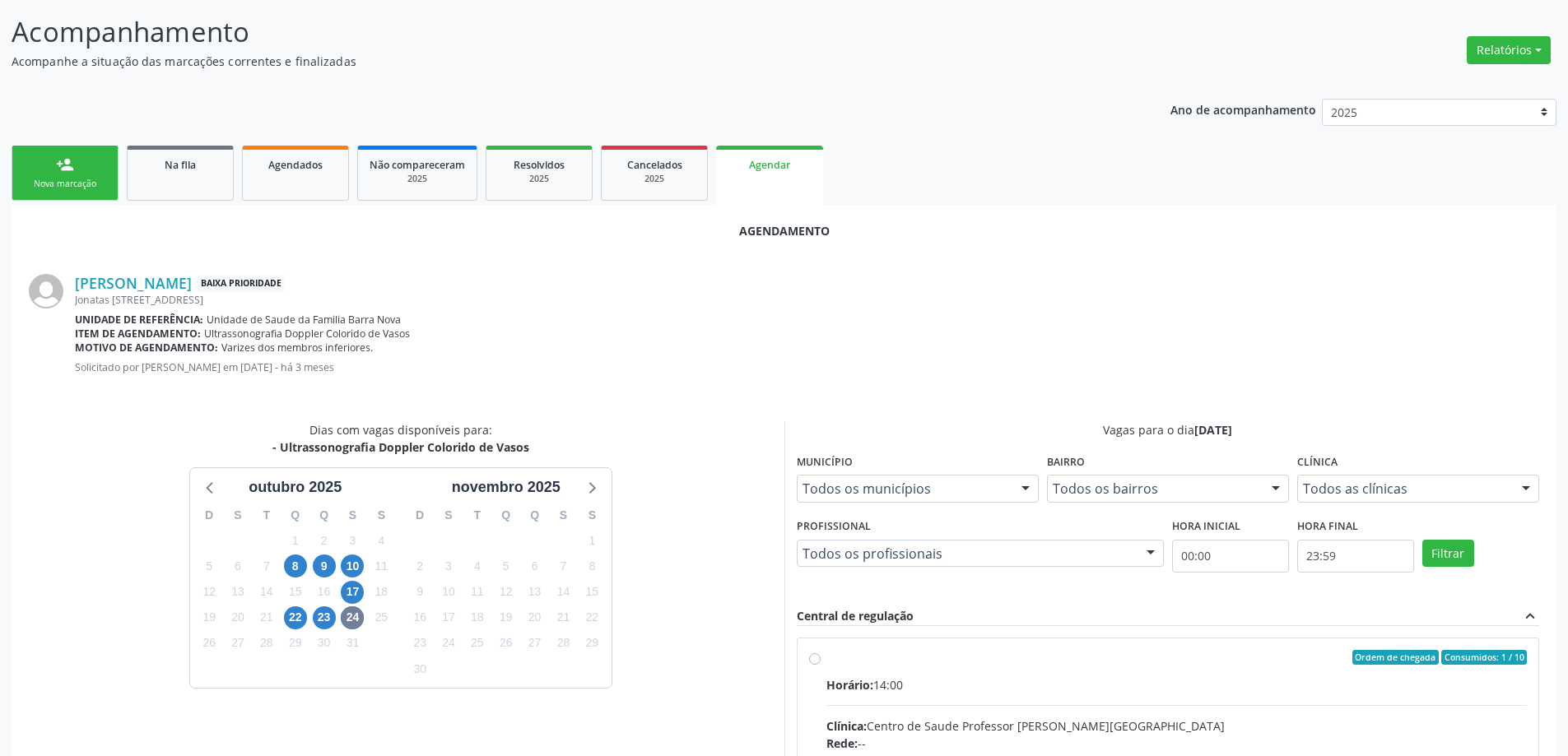
click at [817, 659] on input "Ordem de chegada Consumidos: 1 / 10 Horário: 14:00 Clínica: Centro de Saude Pro…" at bounding box center [815, 658] width 12 height 15
radio input "true"
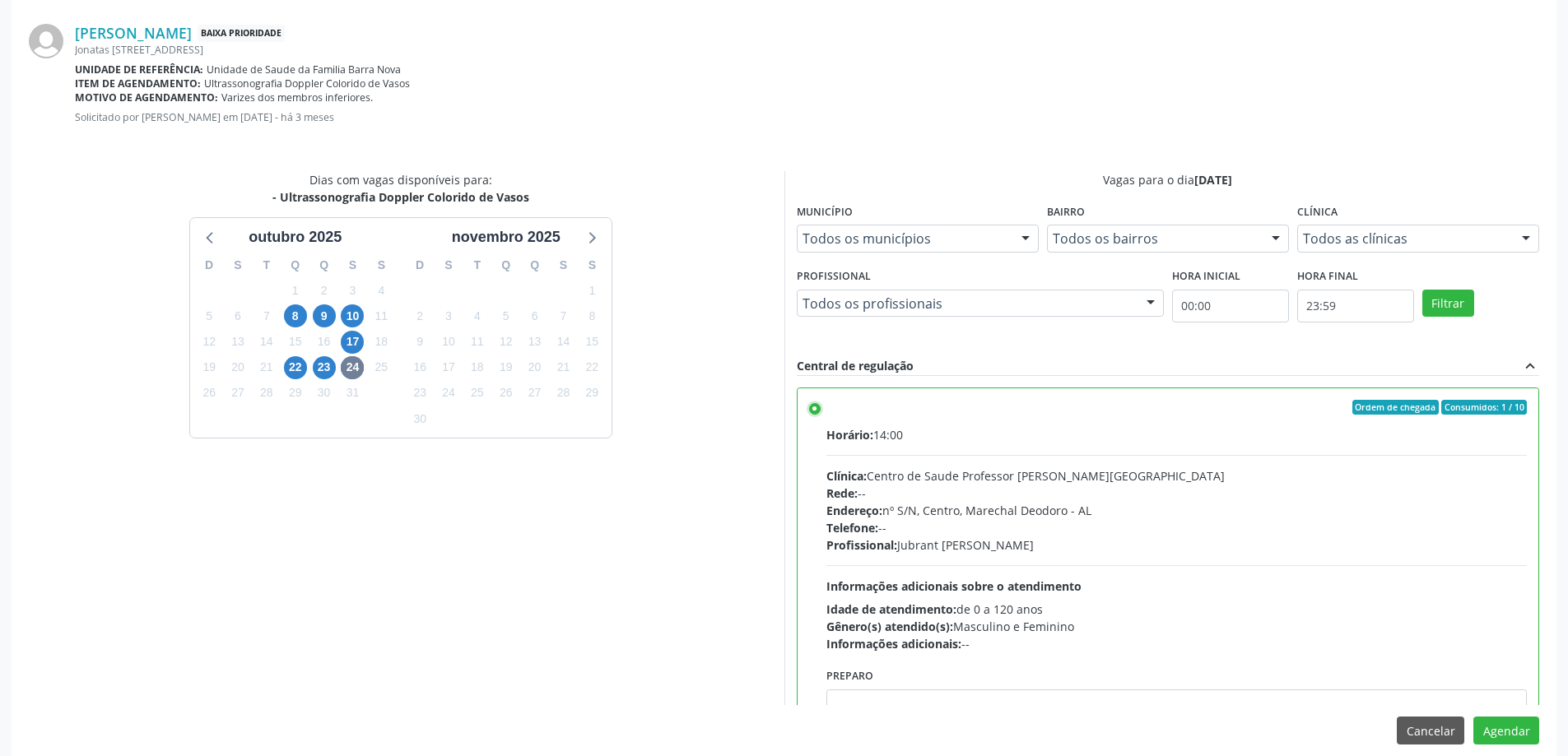
scroll to position [487, 0]
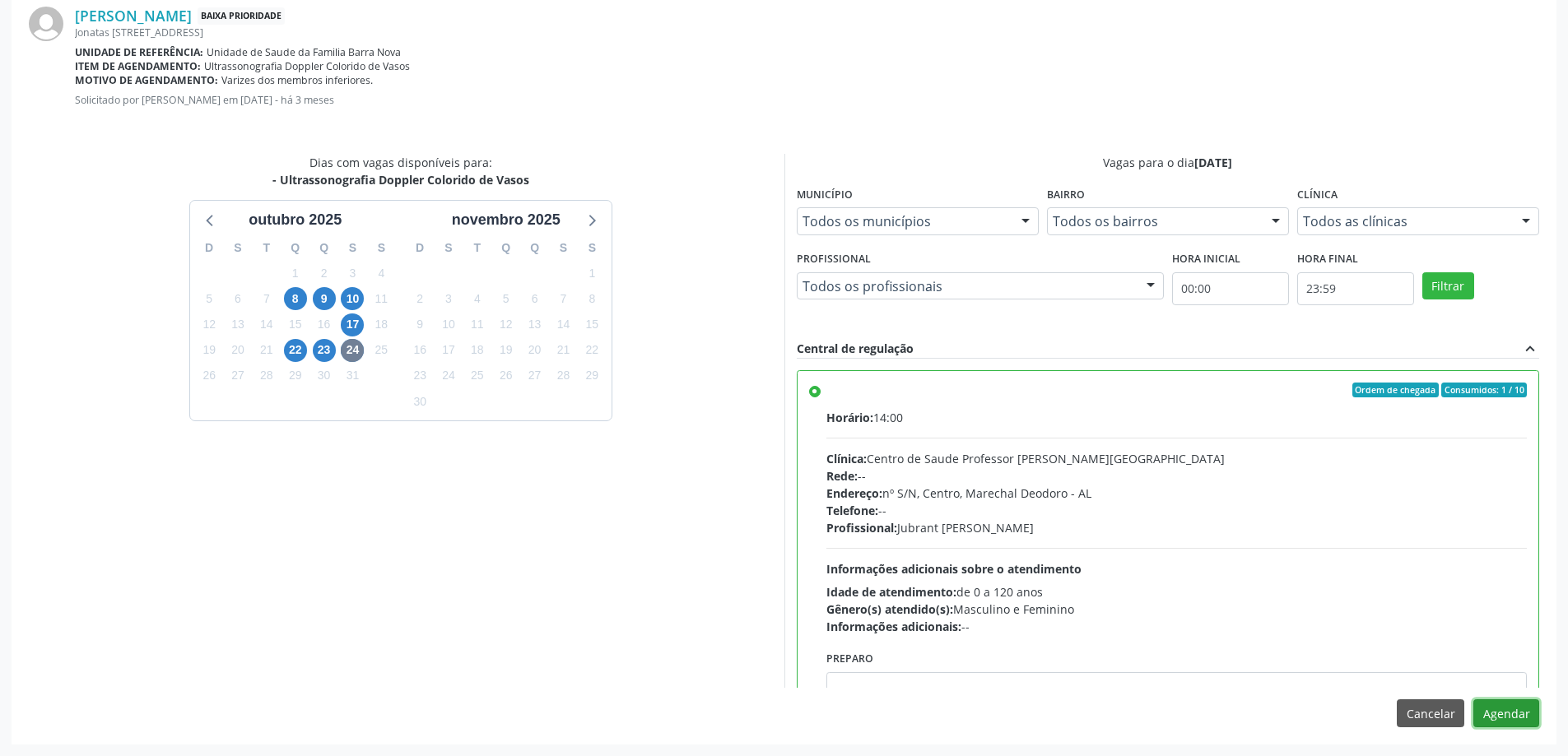
click at [1513, 714] on button "Agendar" at bounding box center [1507, 713] width 66 height 28
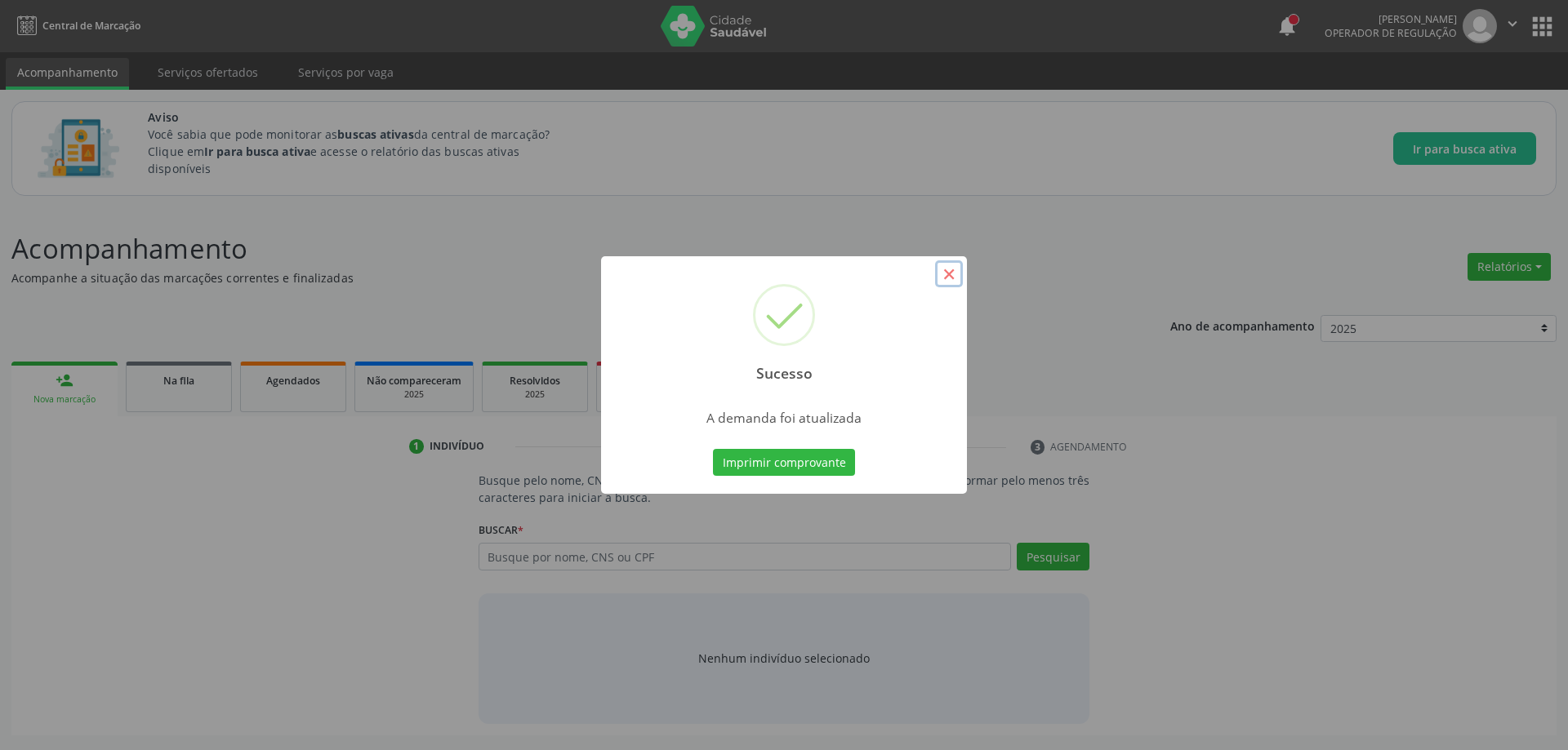
click at [960, 281] on button "×" at bounding box center [949, 275] width 28 height 28
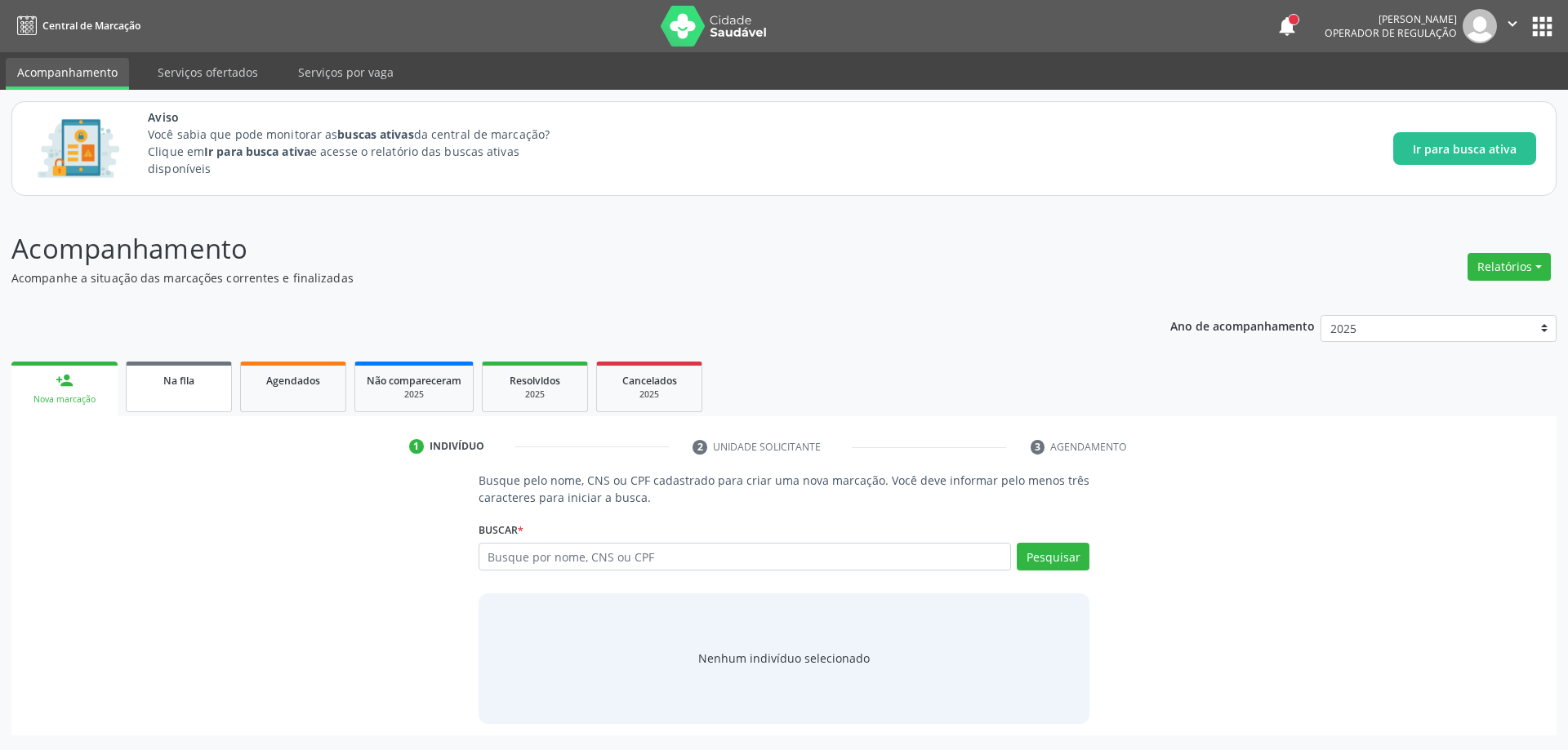
click at [185, 395] on link "Na fila" at bounding box center [178, 387] width 106 height 51
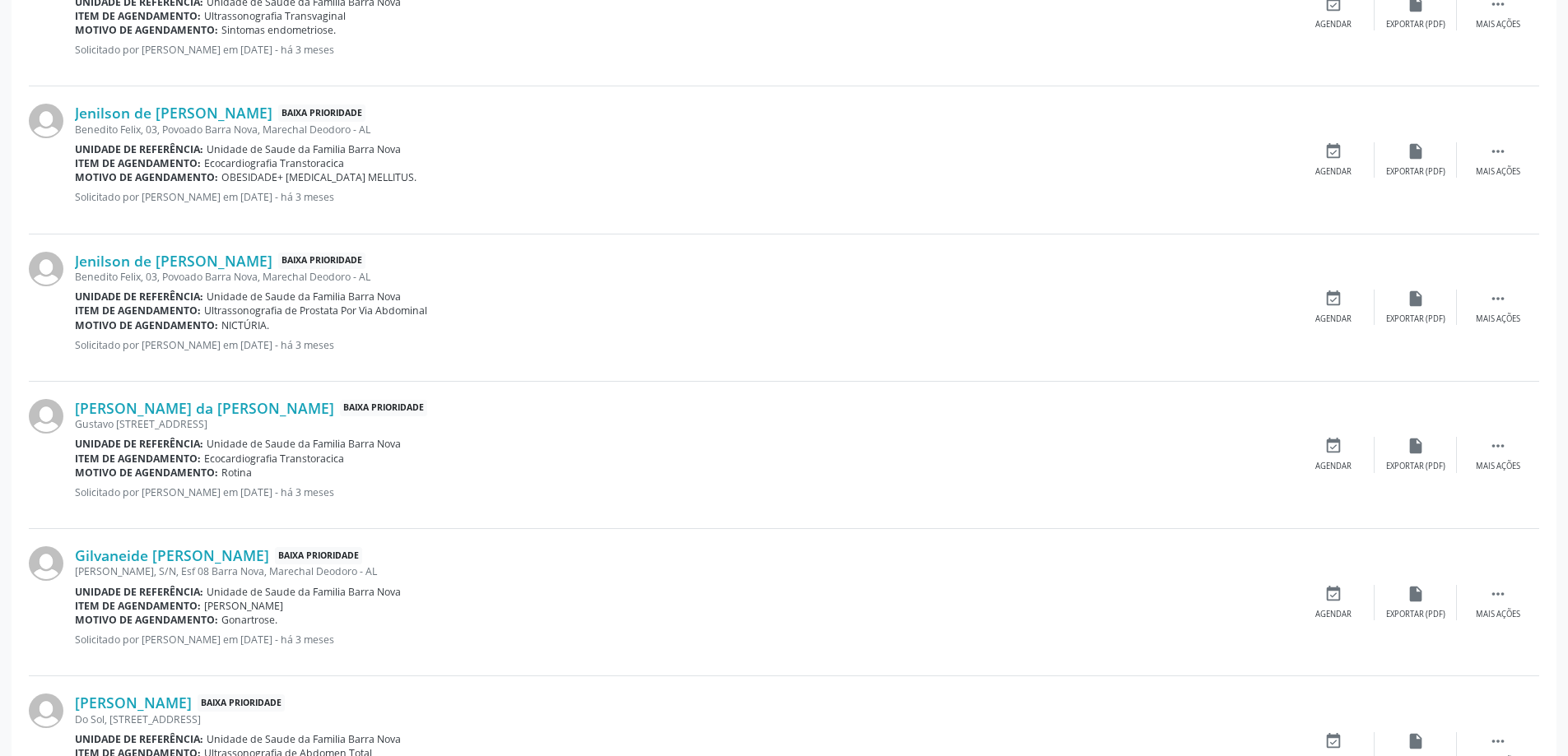
scroll to position [823, 0]
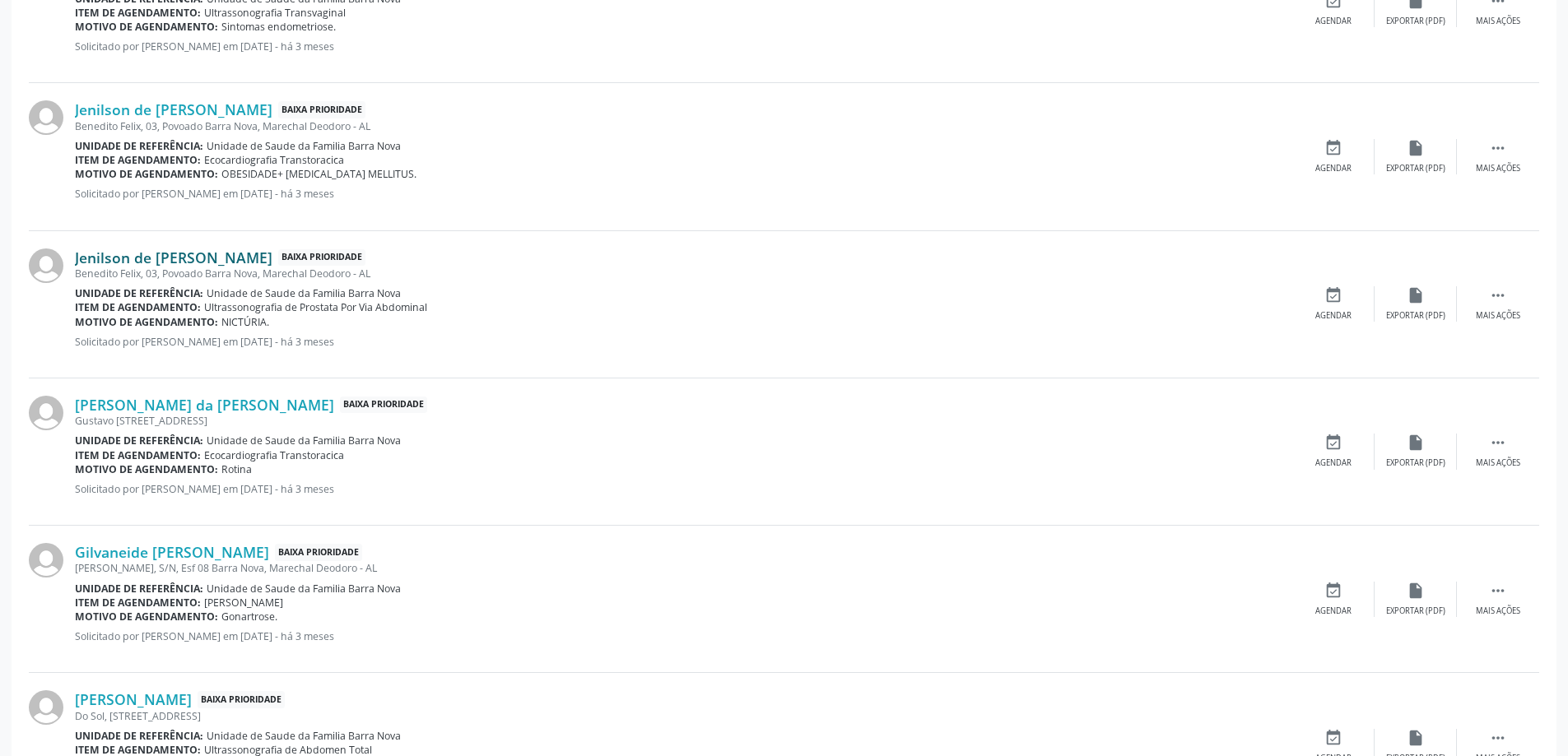
click at [145, 260] on link "Jenilson de [PERSON_NAME]" at bounding box center [174, 258] width 198 height 18
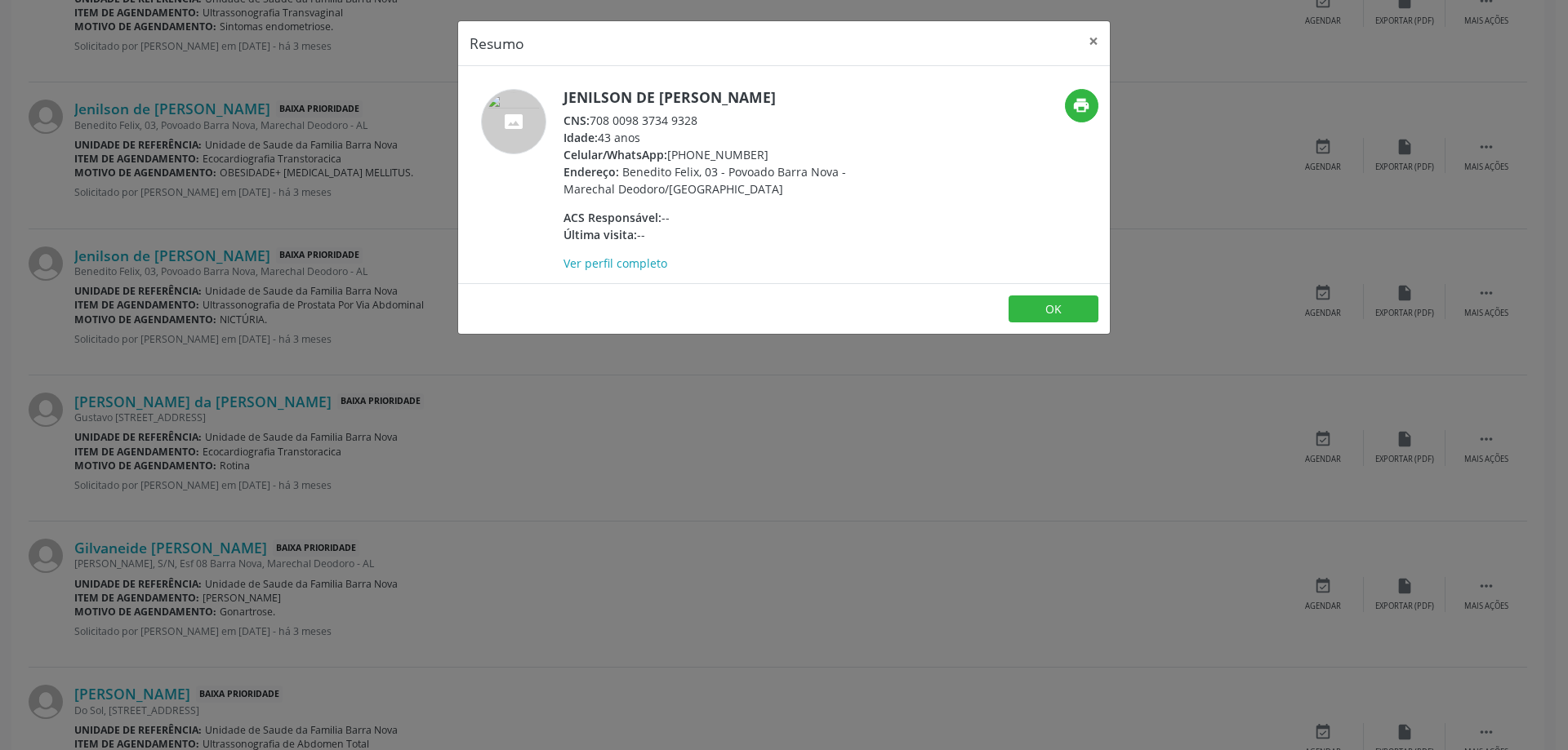
drag, startPoint x: 698, startPoint y: 118, endPoint x: 593, endPoint y: 119, distance: 105.0
click at [593, 119] on div "CNS: 708 0098 3734 9328" at bounding box center [722, 120] width 317 height 17
copy div "708 0098 3734 9328"
click at [1087, 49] on button "×" at bounding box center [1094, 41] width 33 height 40
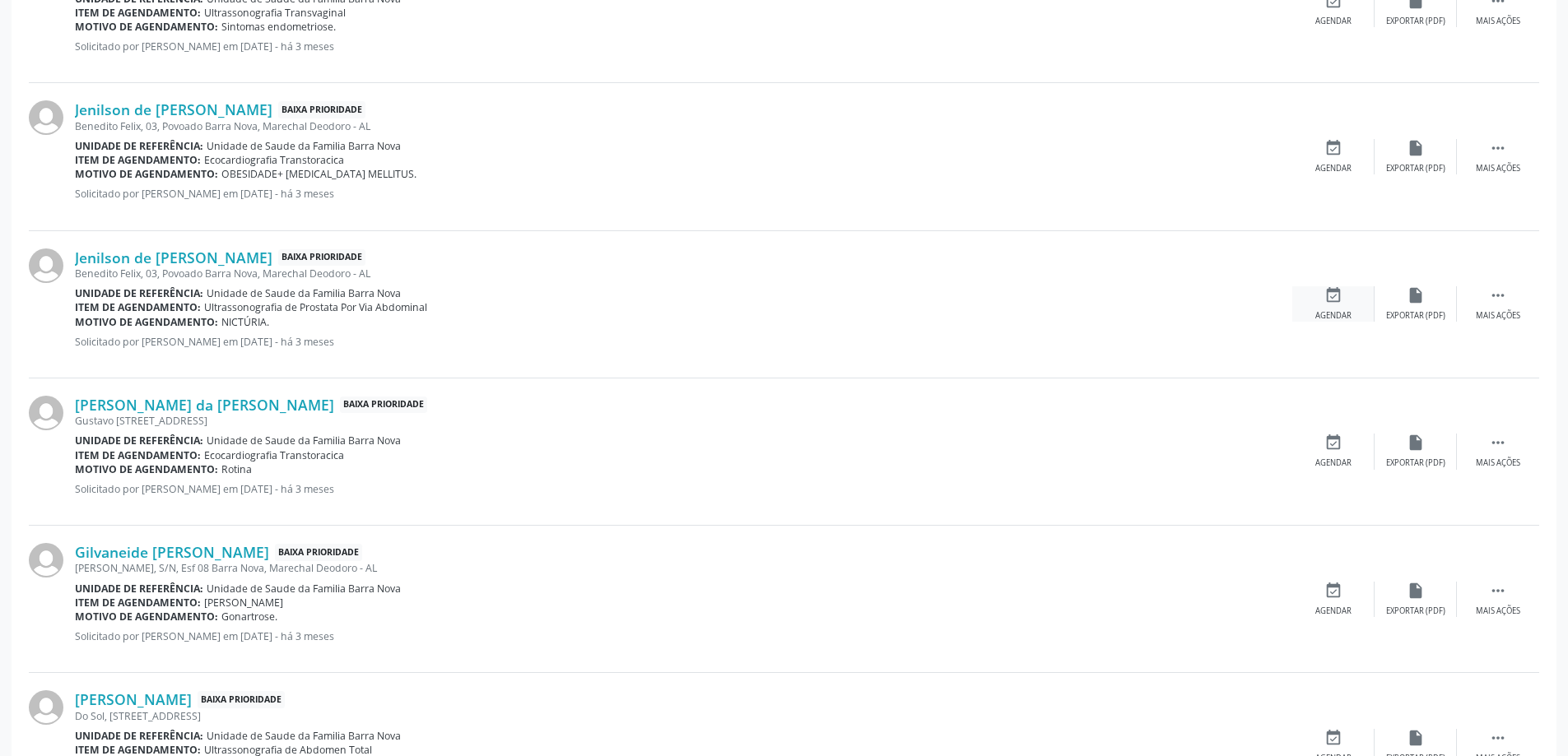
click at [1309, 310] on div "event_available Agendar" at bounding box center [1333, 304] width 83 height 36
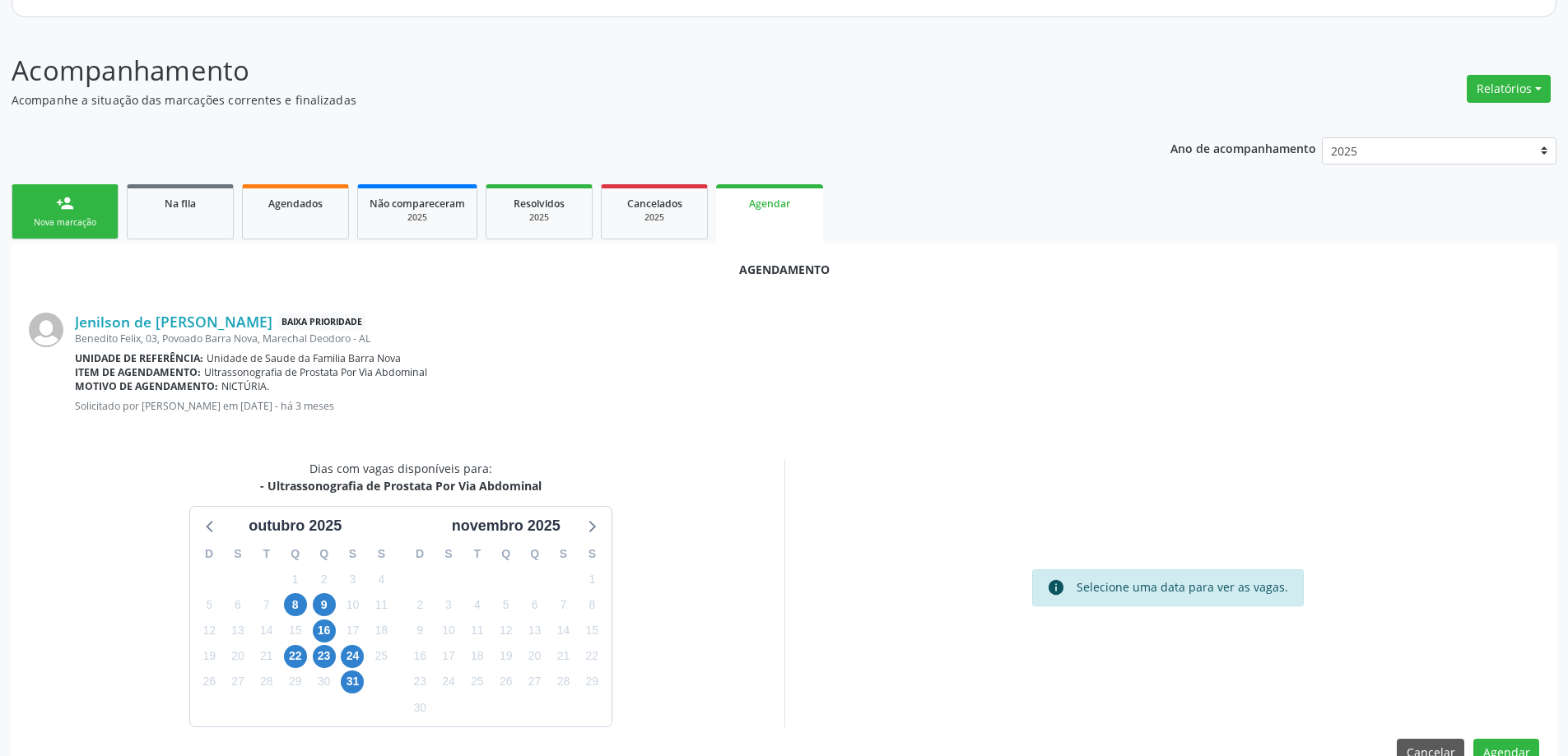
scroll to position [219, 0]
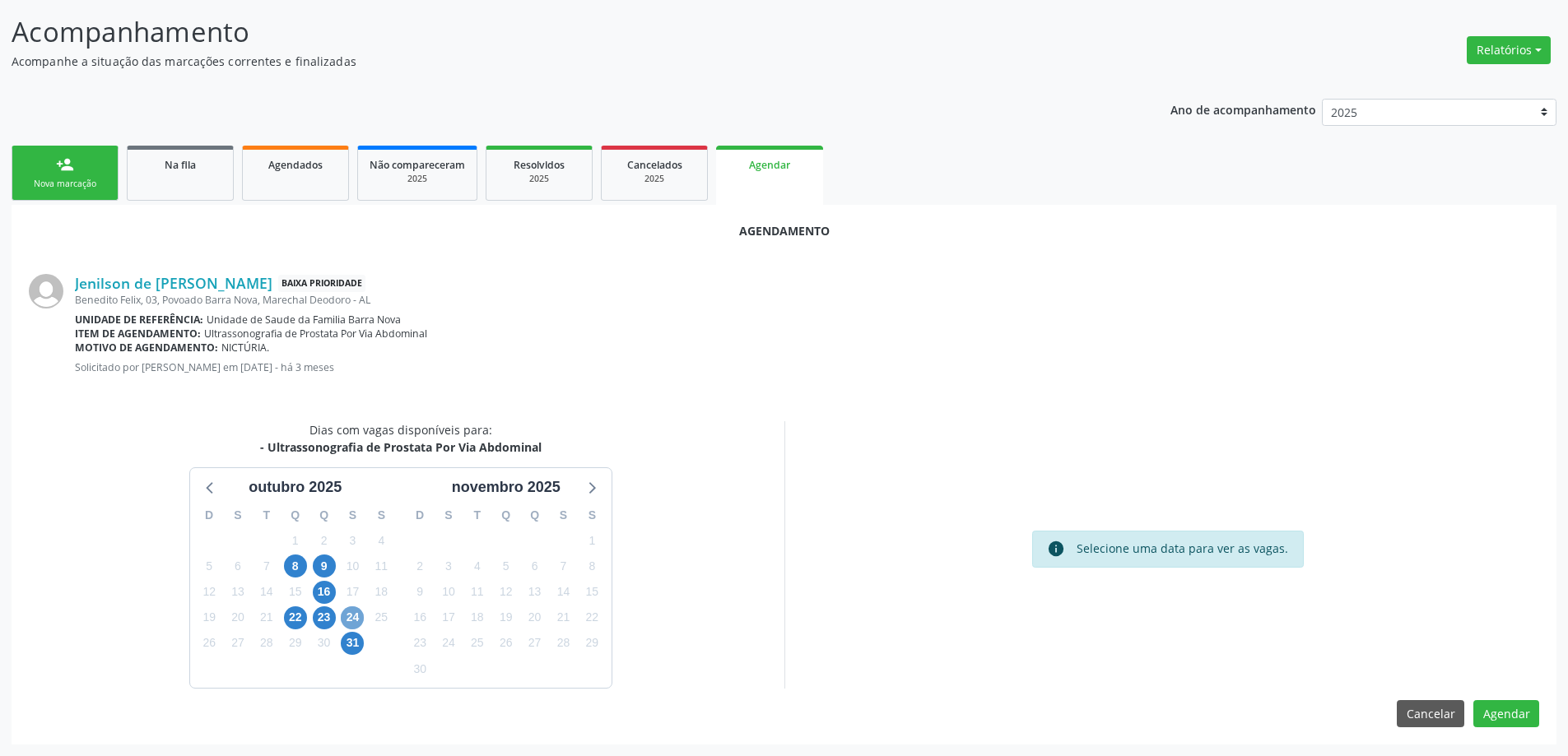
click at [353, 623] on span "24" at bounding box center [352, 618] width 23 height 23
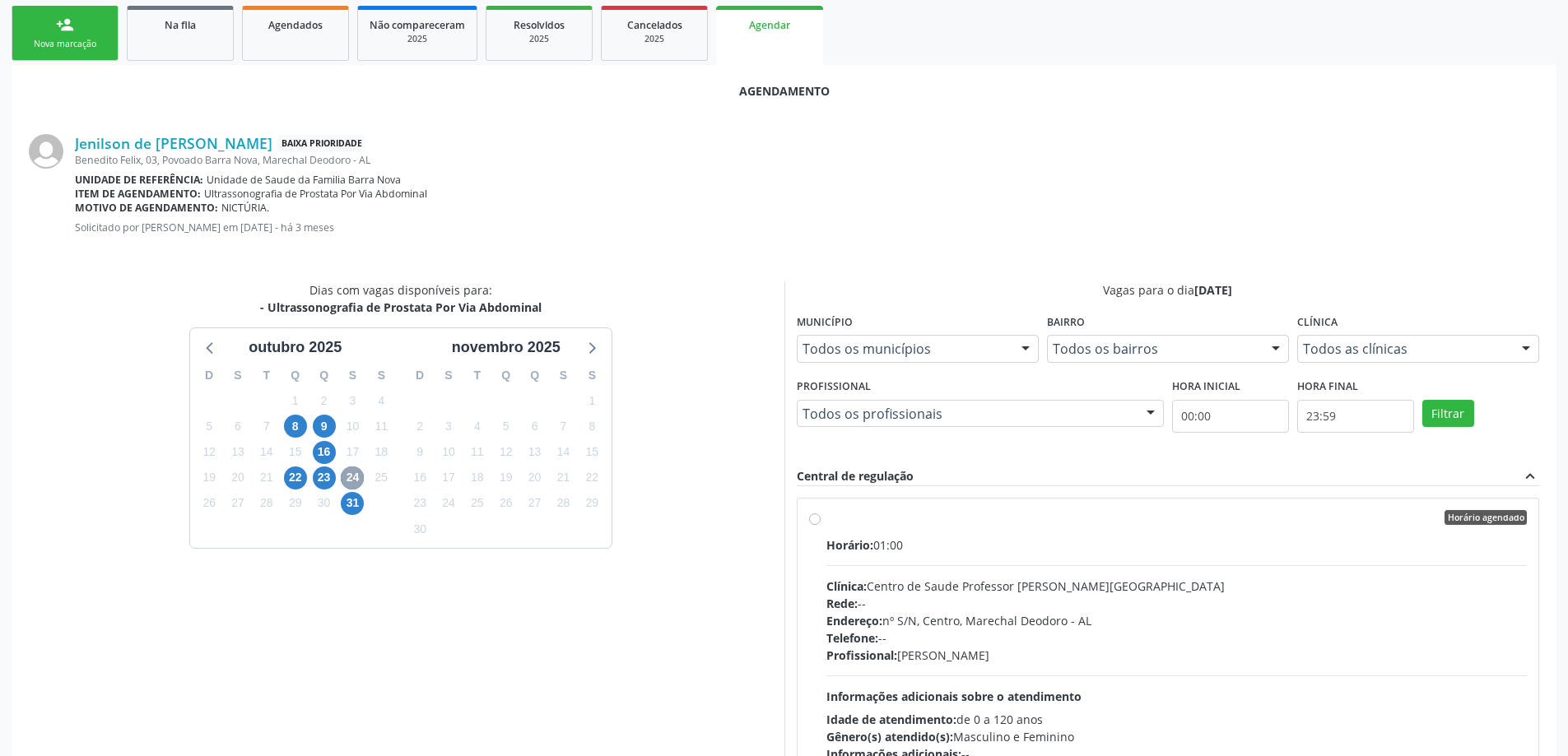
scroll to position [383, 0]
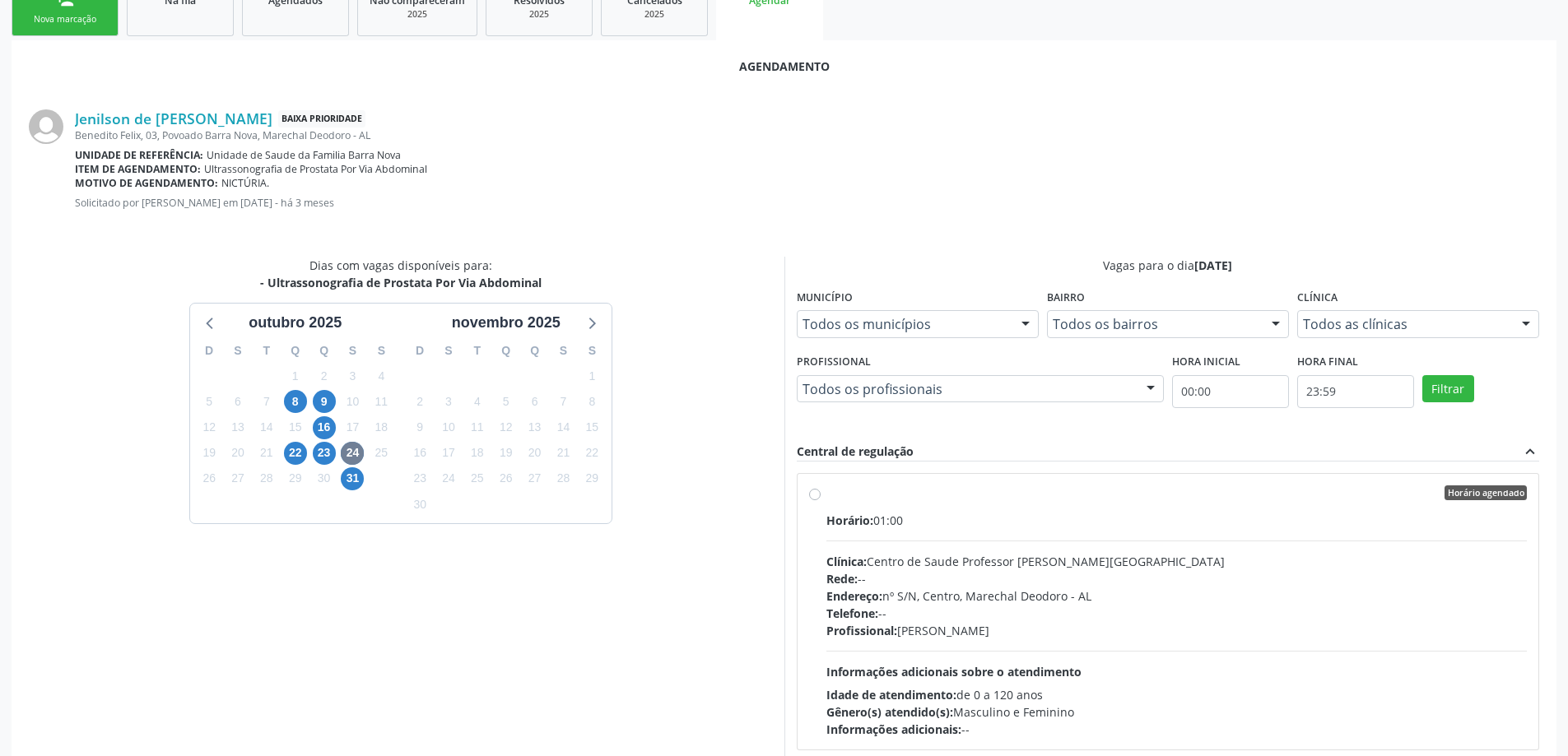
click at [813, 487] on div "Horário agendado Horário: 01:00 Clínica: Centro de Saude Professor [PERSON_NAME…" at bounding box center [1168, 612] width 718 height 253
radio input "true"
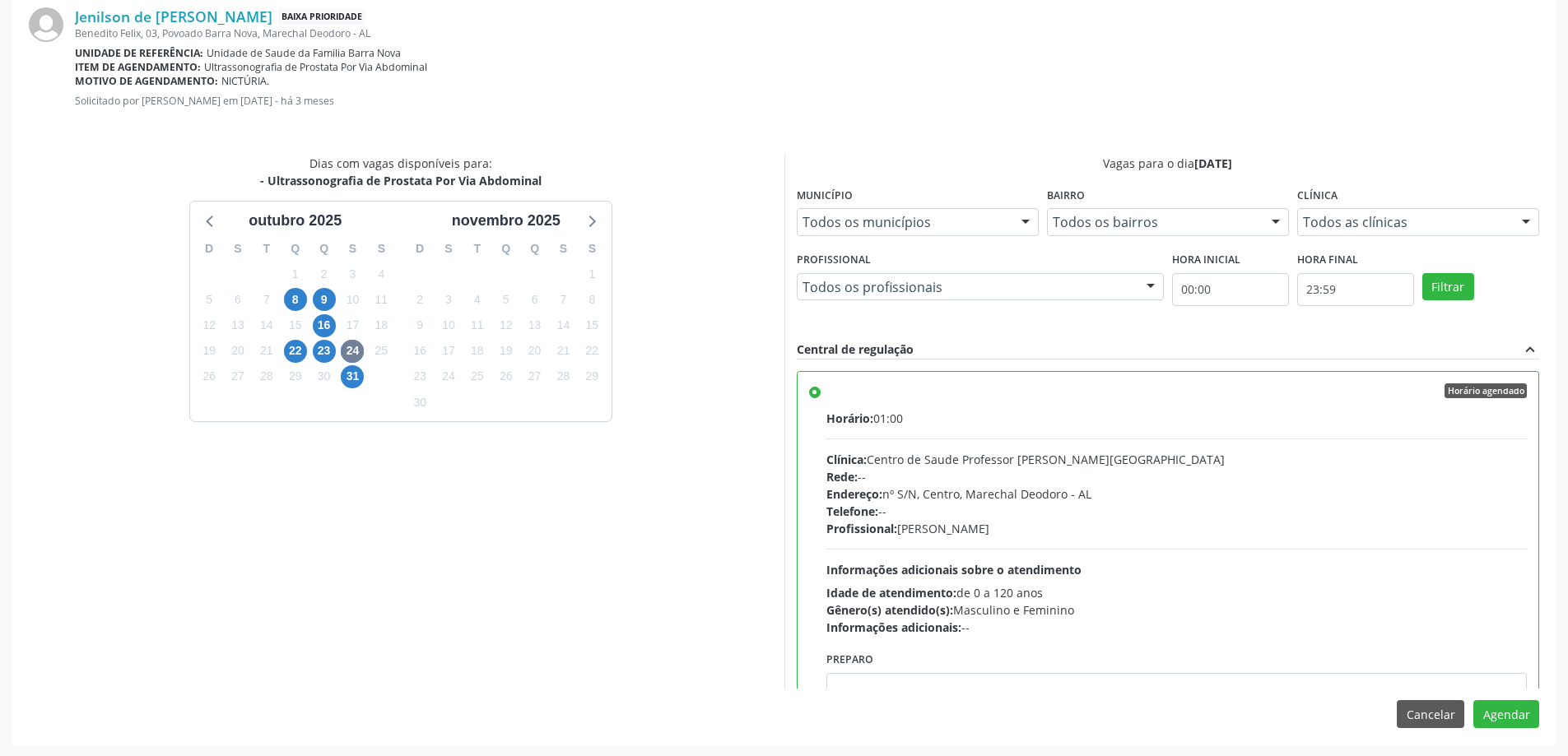
scroll to position [487, 0]
click at [1524, 706] on button "Agendar" at bounding box center [1507, 713] width 66 height 28
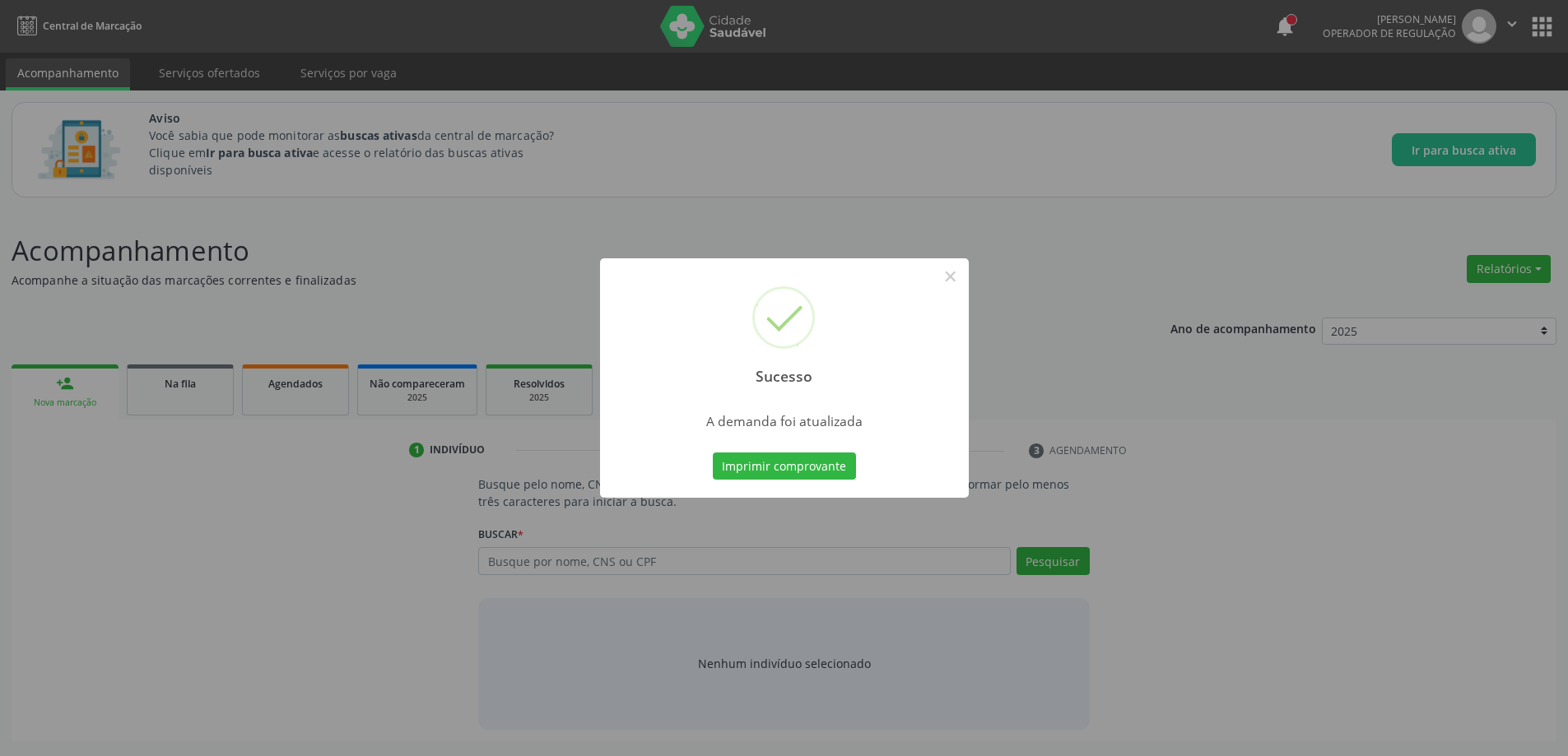
scroll to position [0, 0]
click at [947, 281] on button "×" at bounding box center [956, 277] width 28 height 28
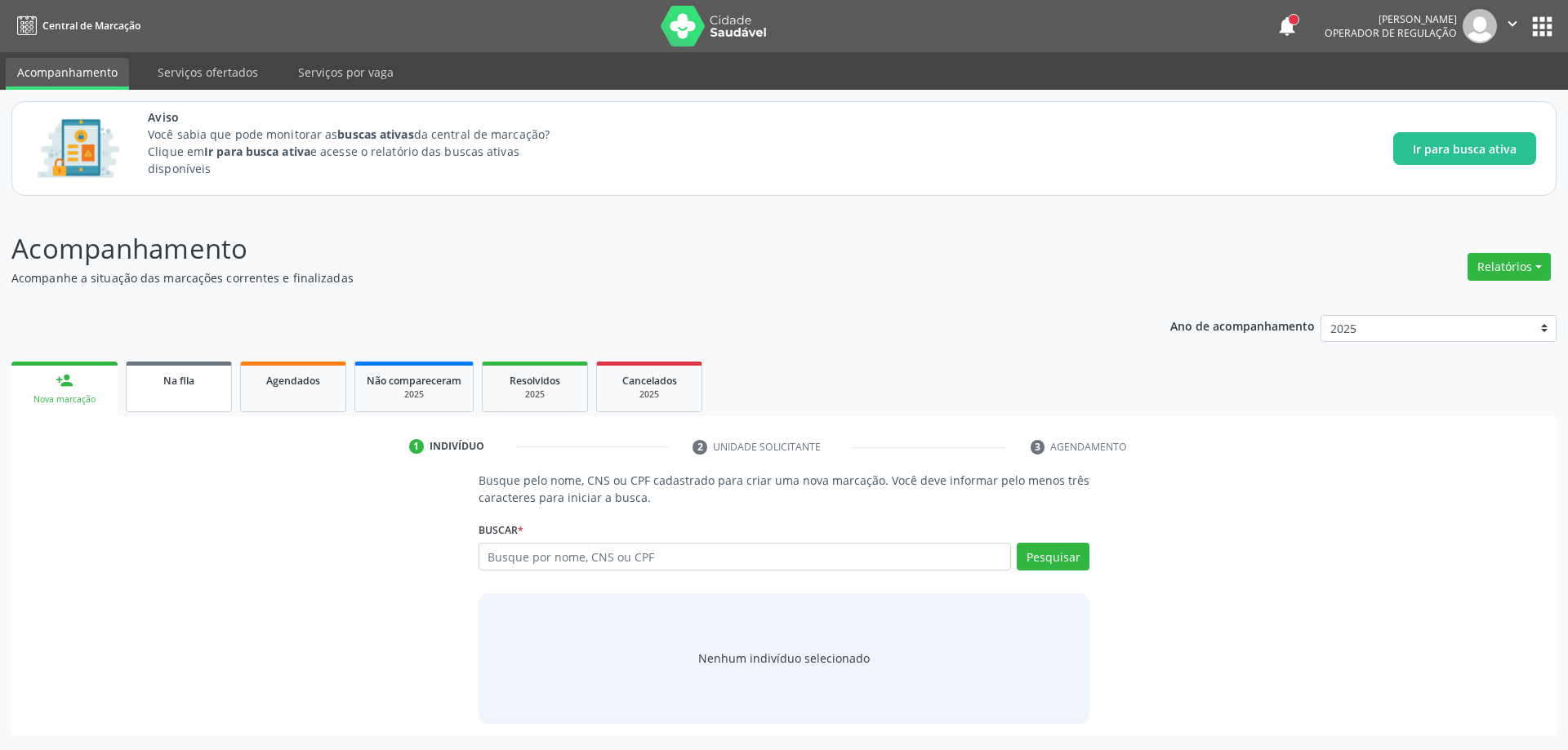
click at [149, 396] on link "Na fila" at bounding box center [178, 387] width 106 height 51
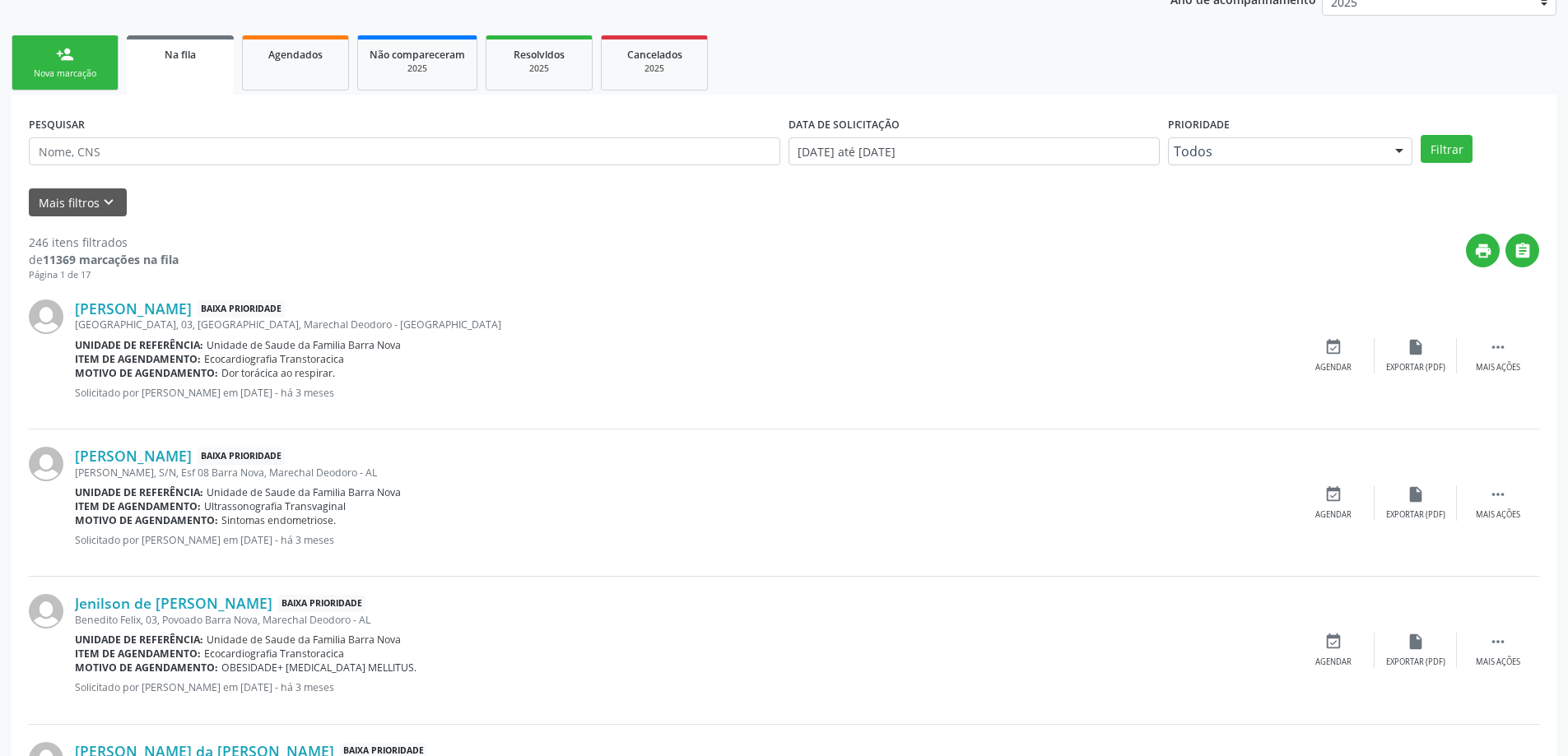
scroll to position [740, 0]
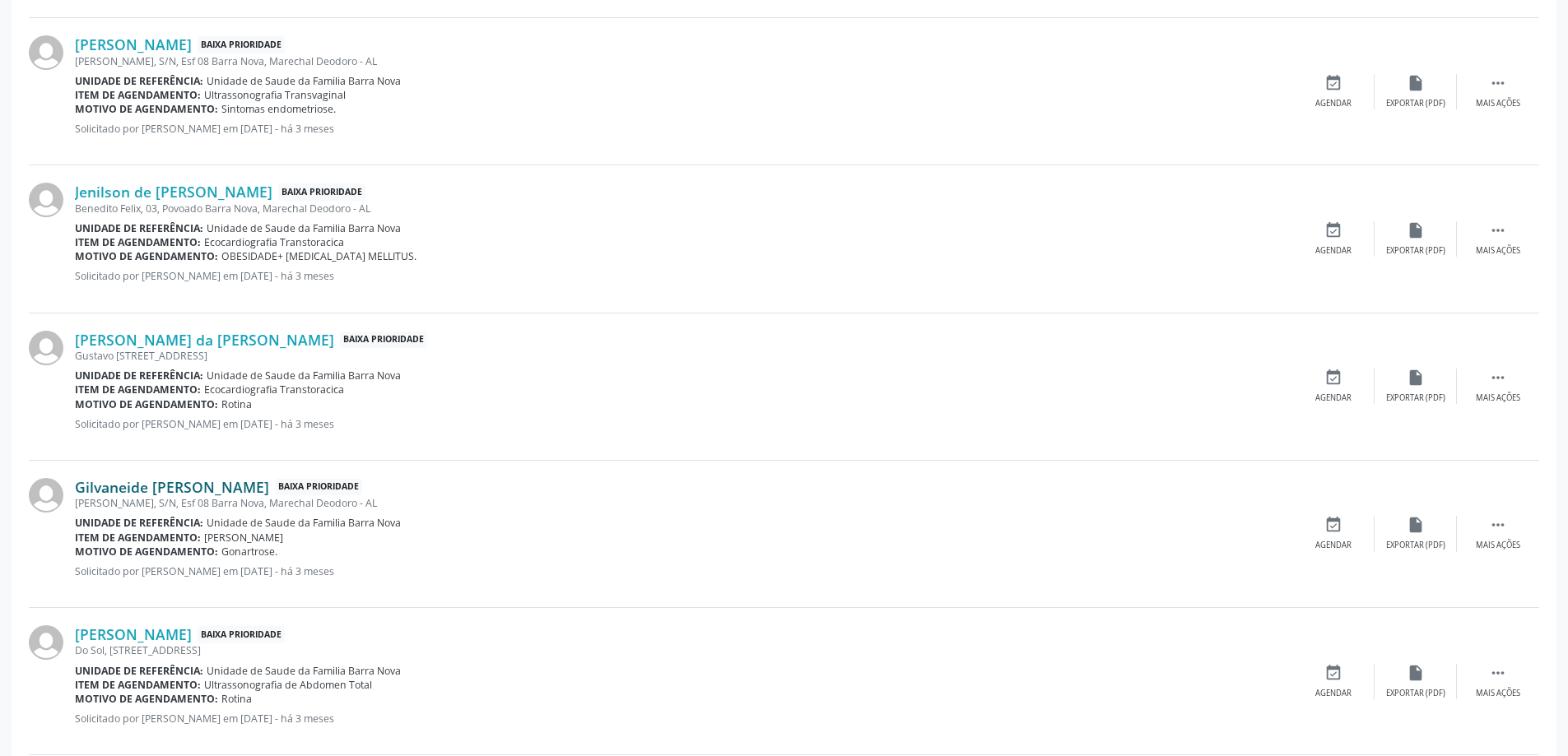
click at [150, 492] on link "Gilvaneide [PERSON_NAME]" at bounding box center [172, 487] width 194 height 18
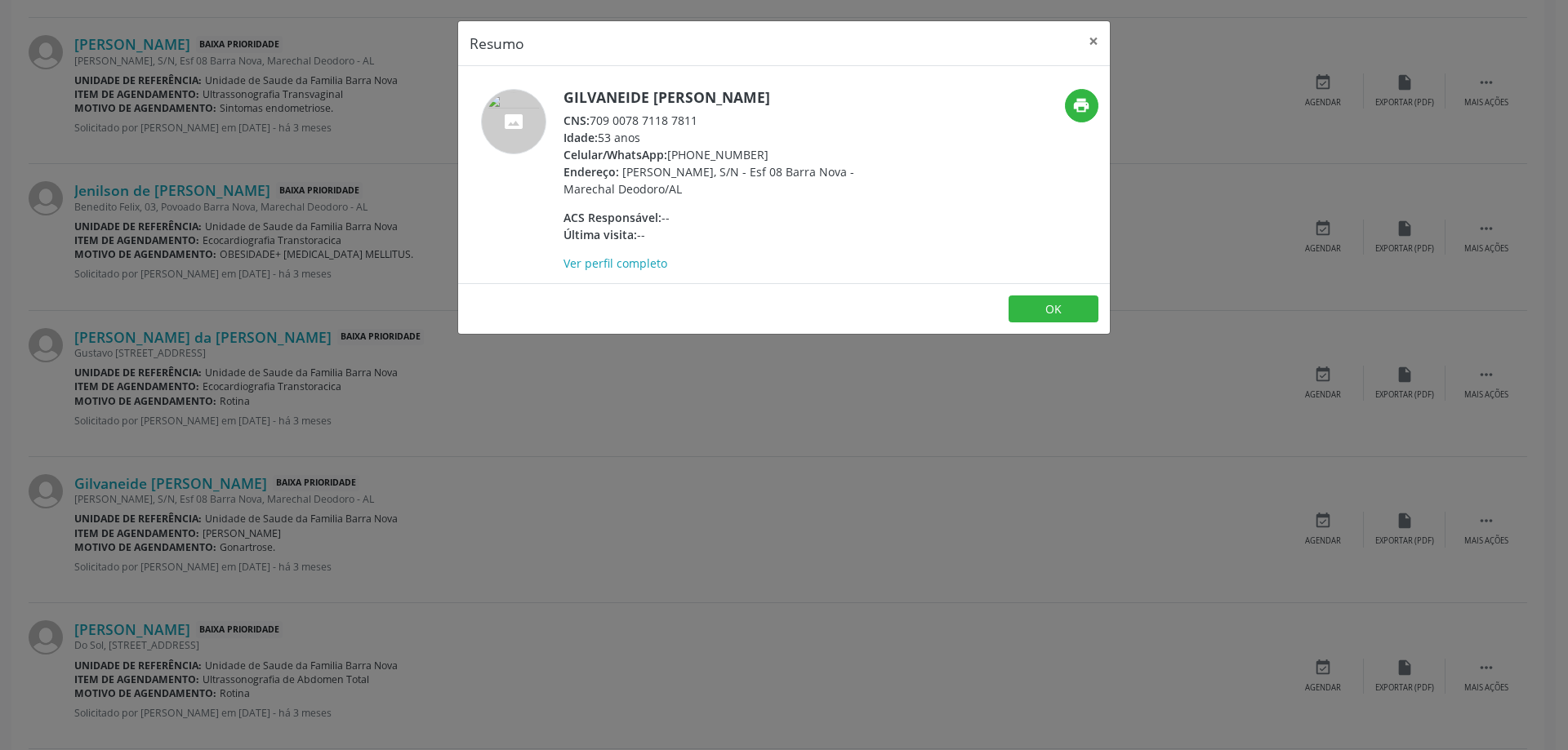
drag, startPoint x: 698, startPoint y: 120, endPoint x: 595, endPoint y: 120, distance: 103.0
click at [595, 120] on div "CNS: 709 0078 7118 7811" at bounding box center [722, 120] width 317 height 17
copy div "709 0078 7118 7811"
click at [1101, 39] on button "×" at bounding box center [1094, 41] width 33 height 40
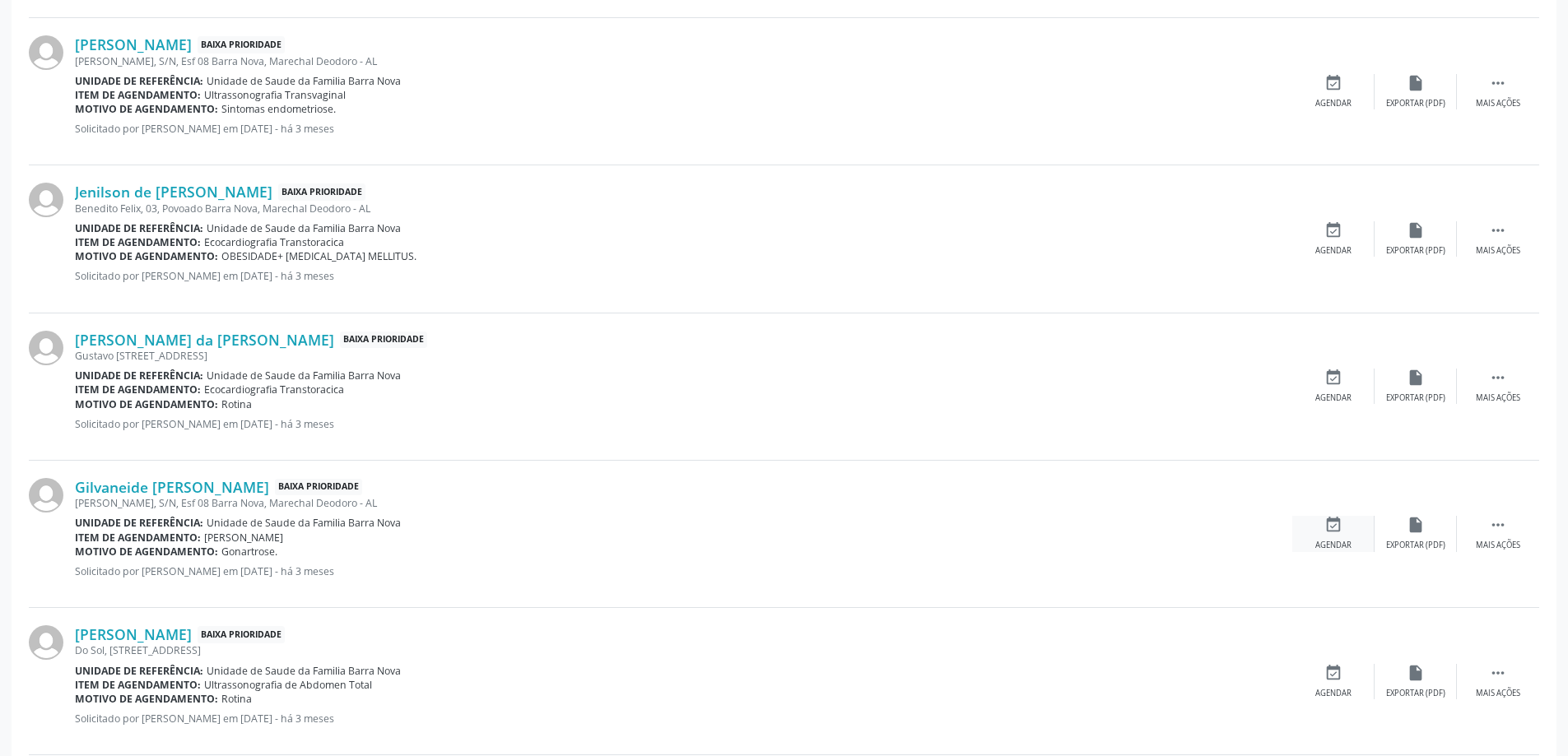
click at [1334, 536] on div "event_available Agendar" at bounding box center [1333, 533] width 83 height 36
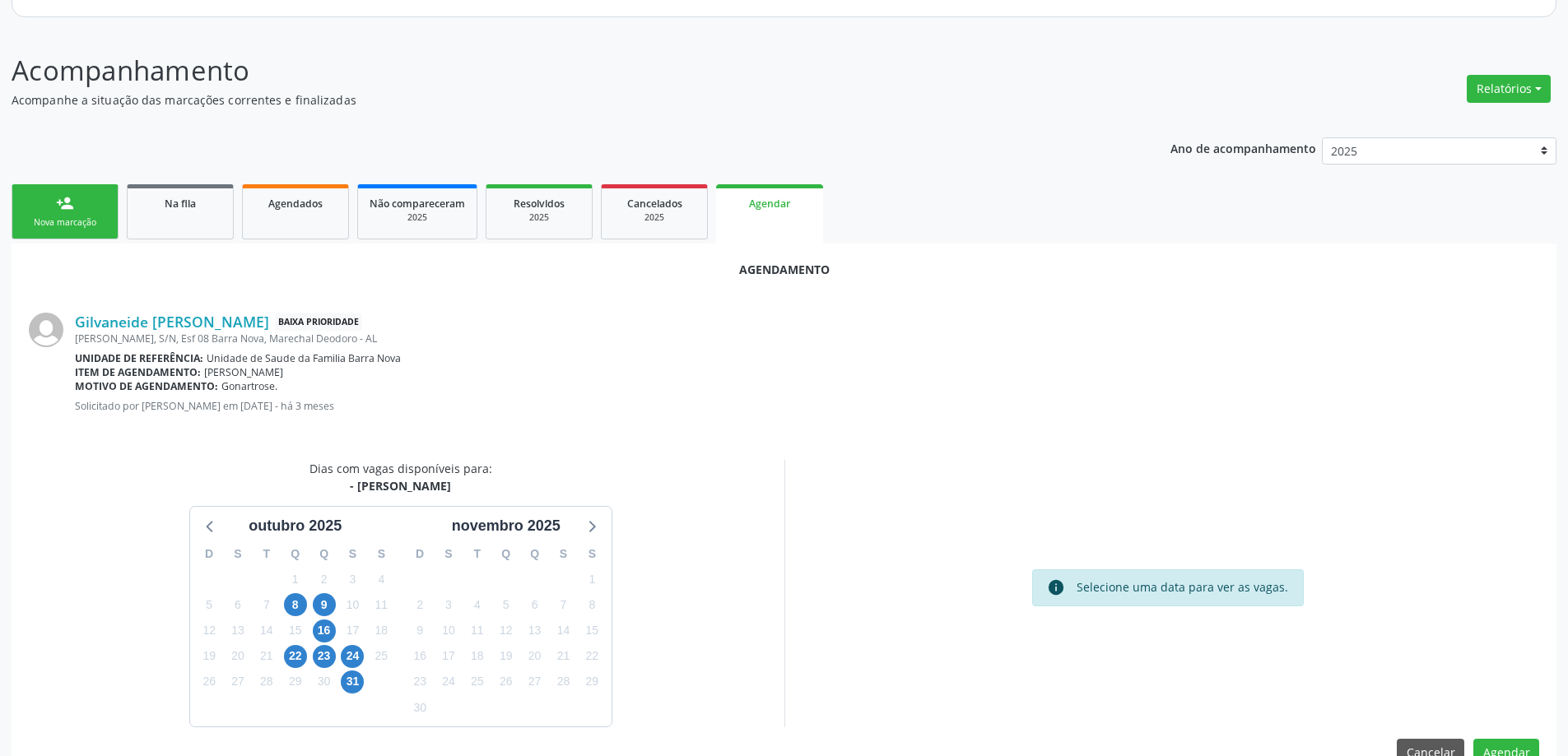
scroll to position [219, 0]
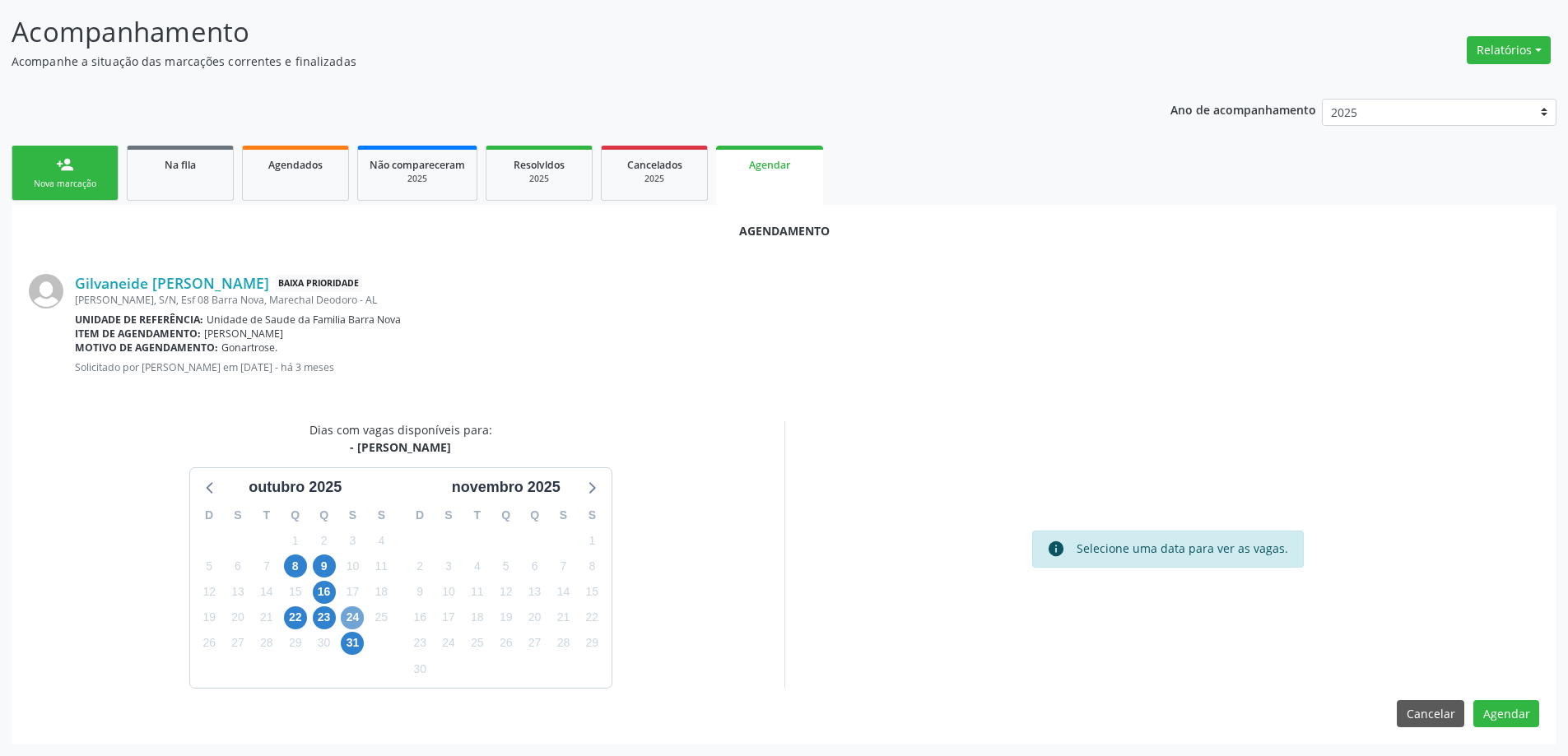
click at [360, 618] on span "24" at bounding box center [352, 618] width 23 height 23
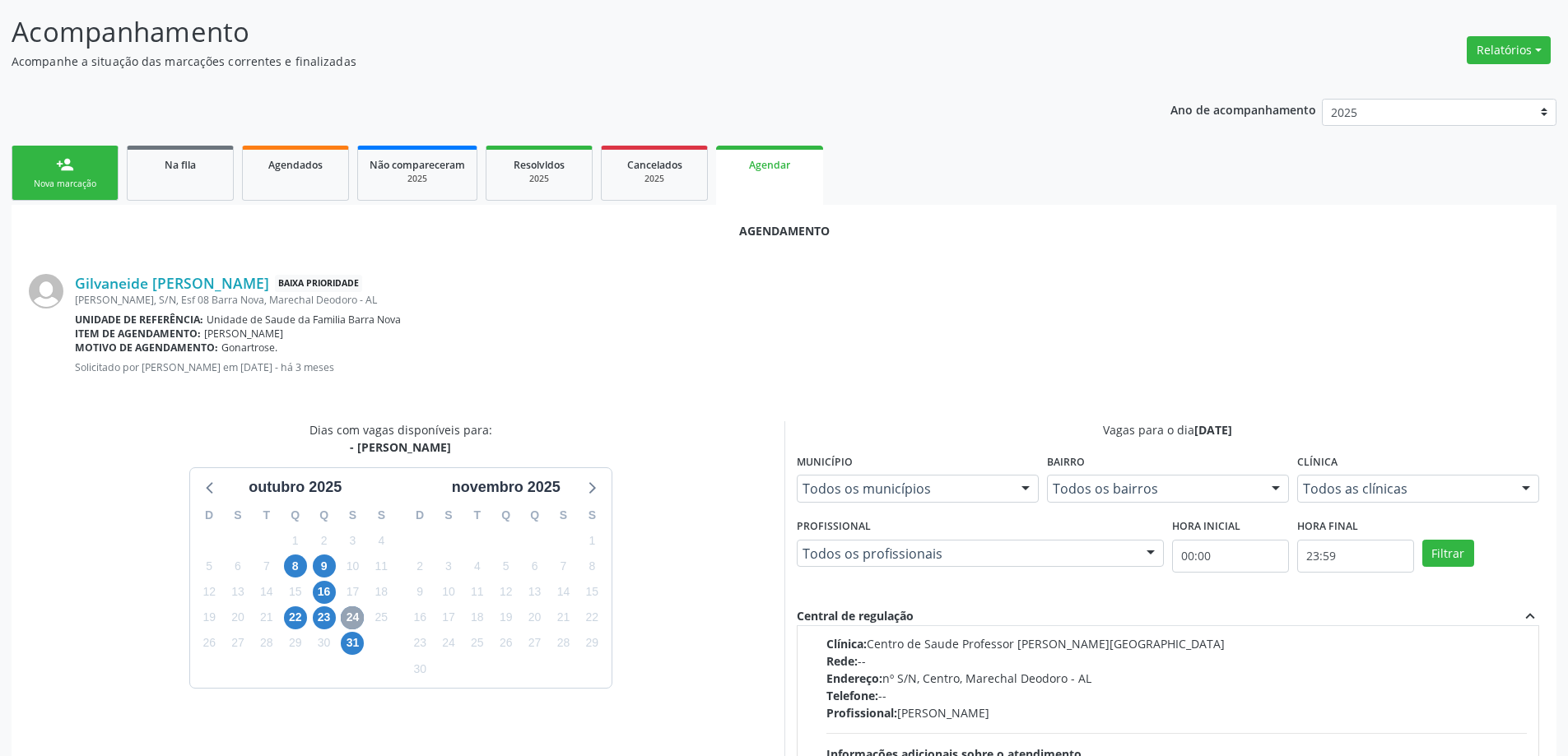
scroll to position [0, 0]
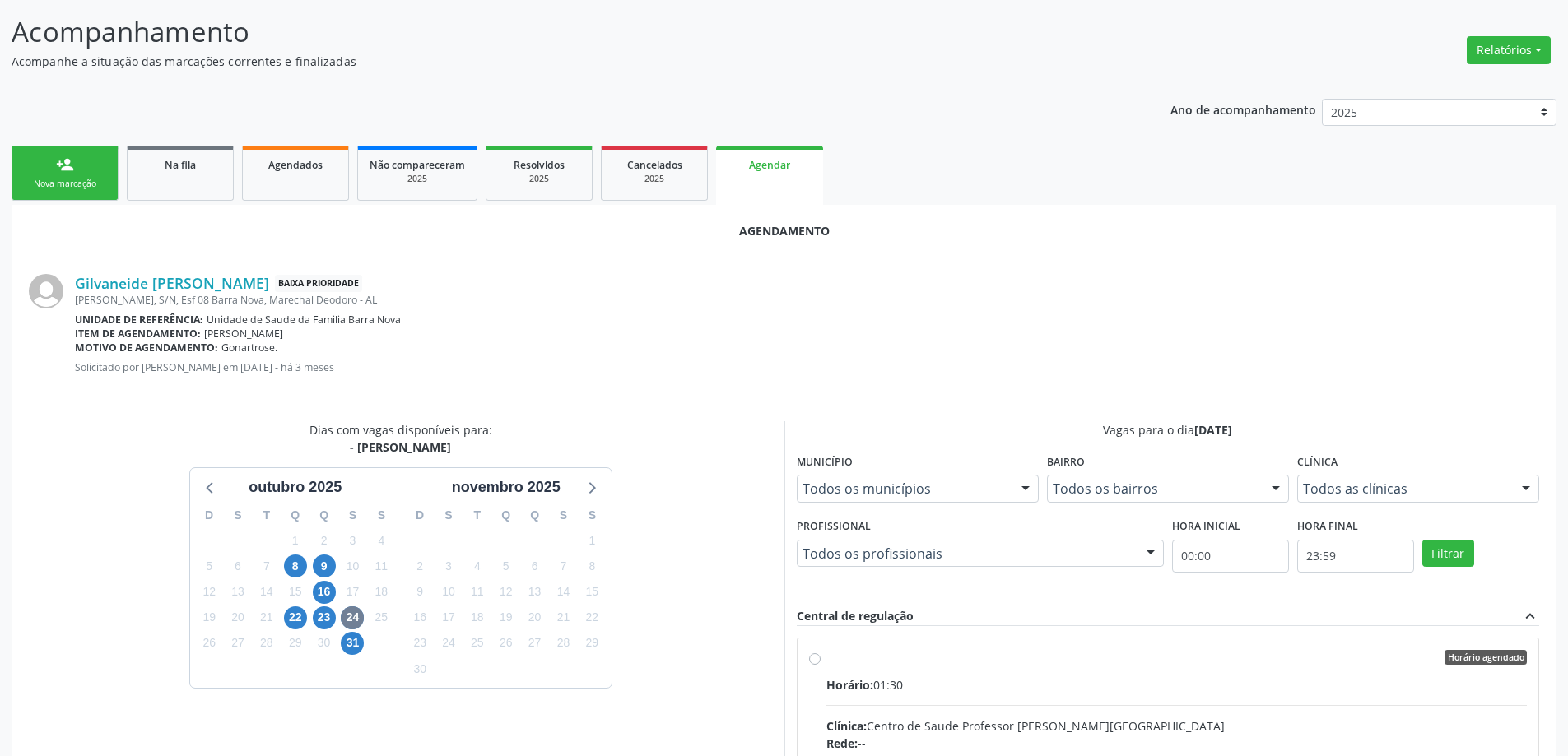
click at [816, 663] on input "Horário agendado Horário: 01:30 Clínica: Centro de Saude Professor [PERSON_NAME…" at bounding box center [815, 658] width 12 height 15
radio input "true"
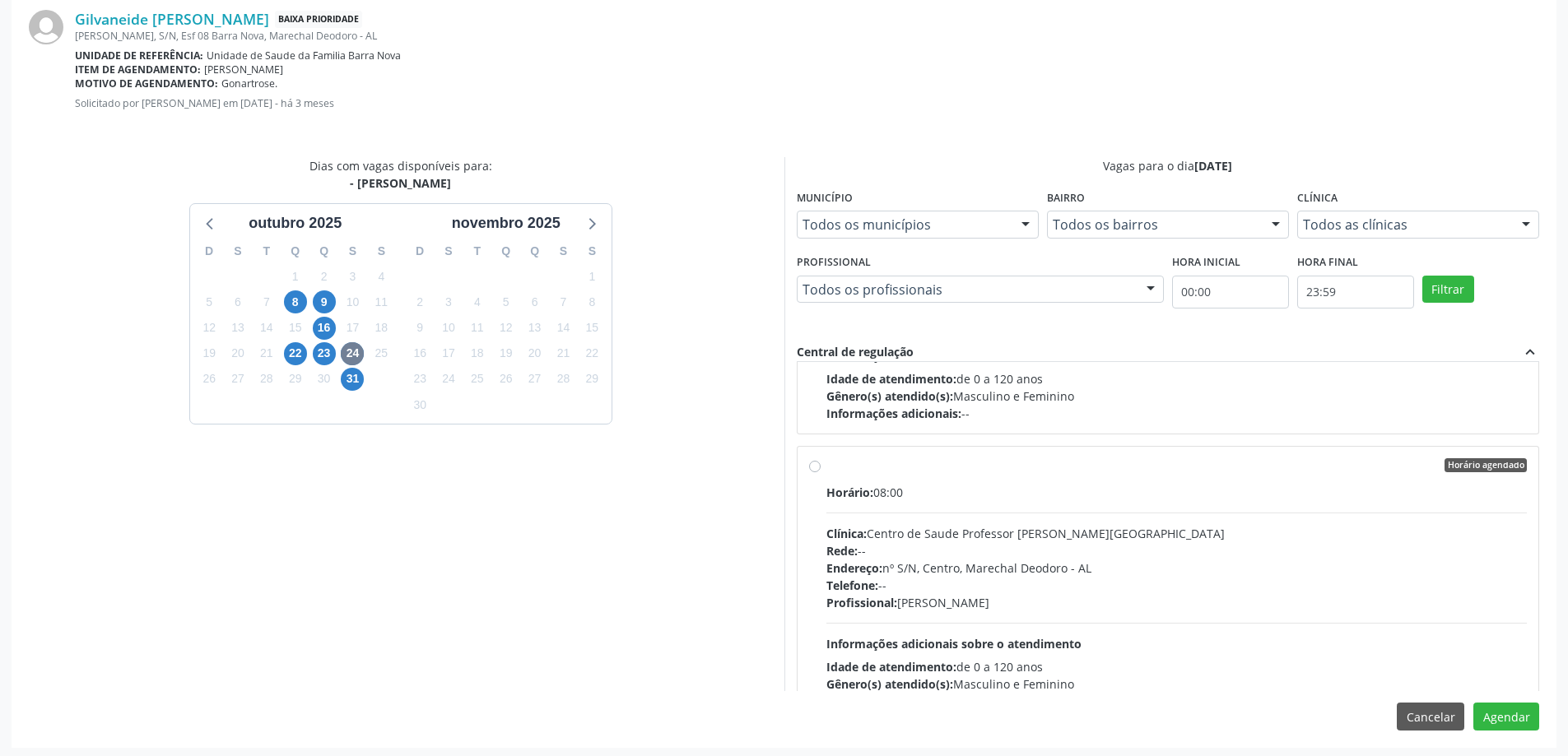
scroll to position [487, 0]
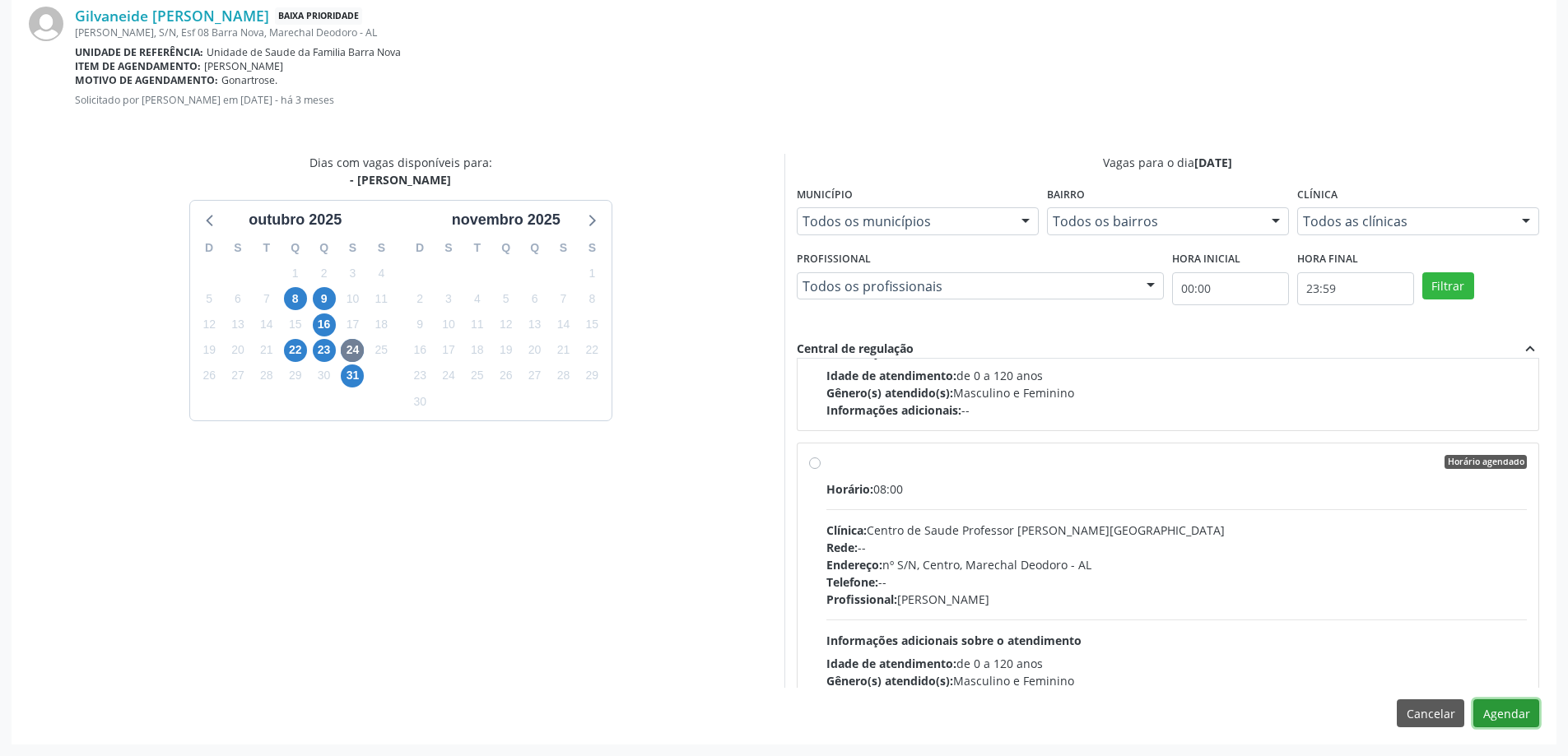
click at [1516, 724] on button "Agendar" at bounding box center [1507, 713] width 66 height 28
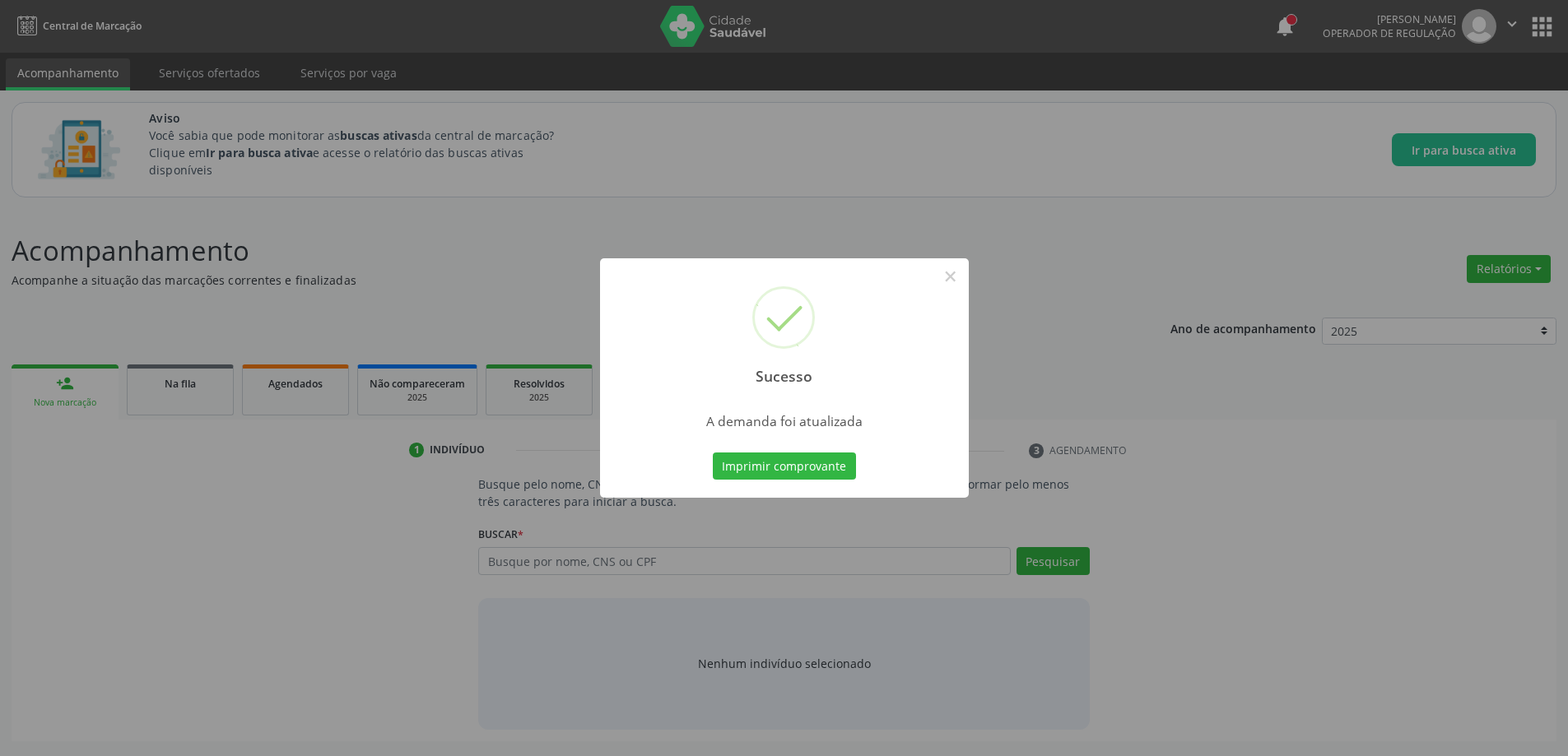
scroll to position [0, 0]
click at [954, 275] on button "×" at bounding box center [956, 277] width 28 height 28
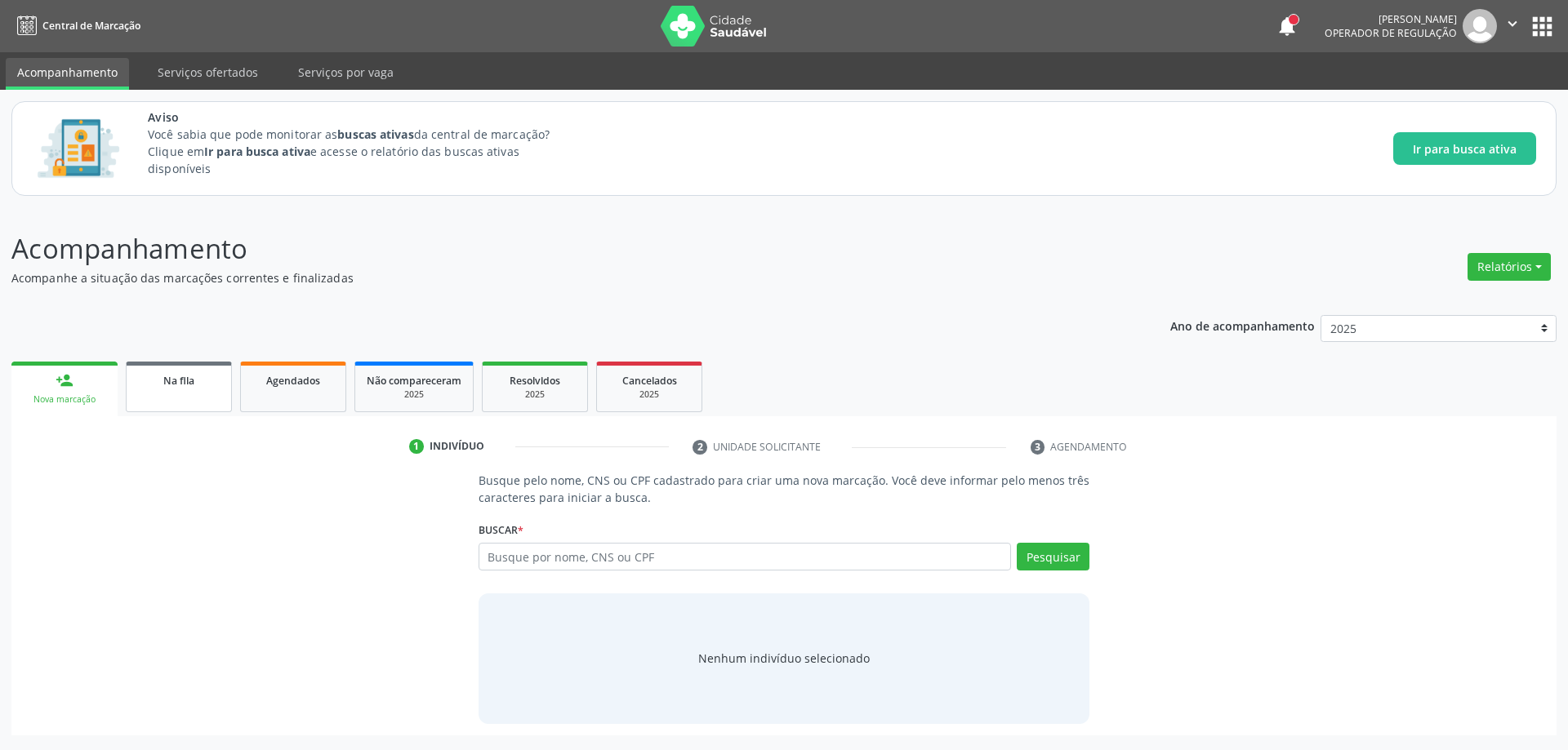
click at [207, 401] on link "Na fila" at bounding box center [178, 387] width 106 height 51
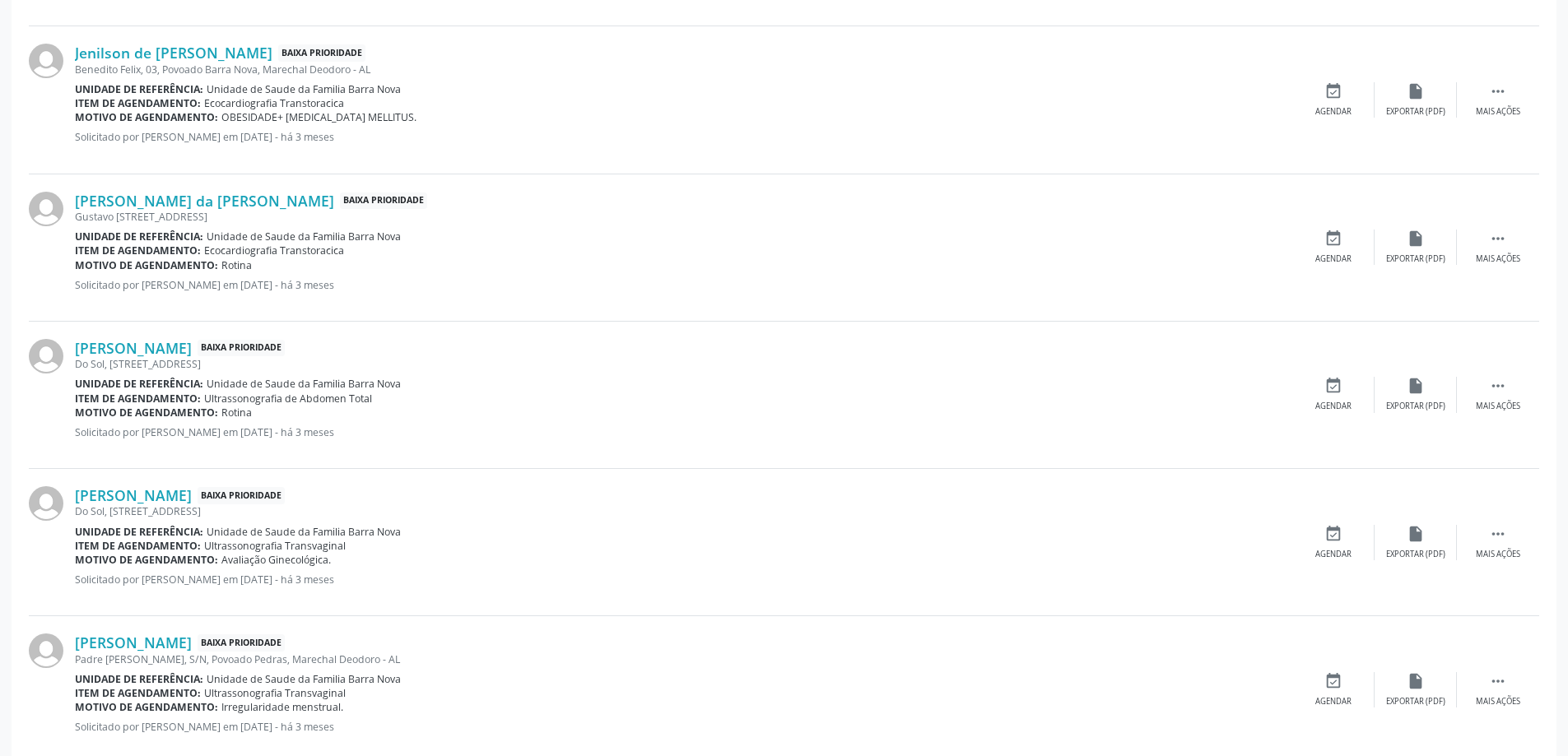
scroll to position [905, 0]
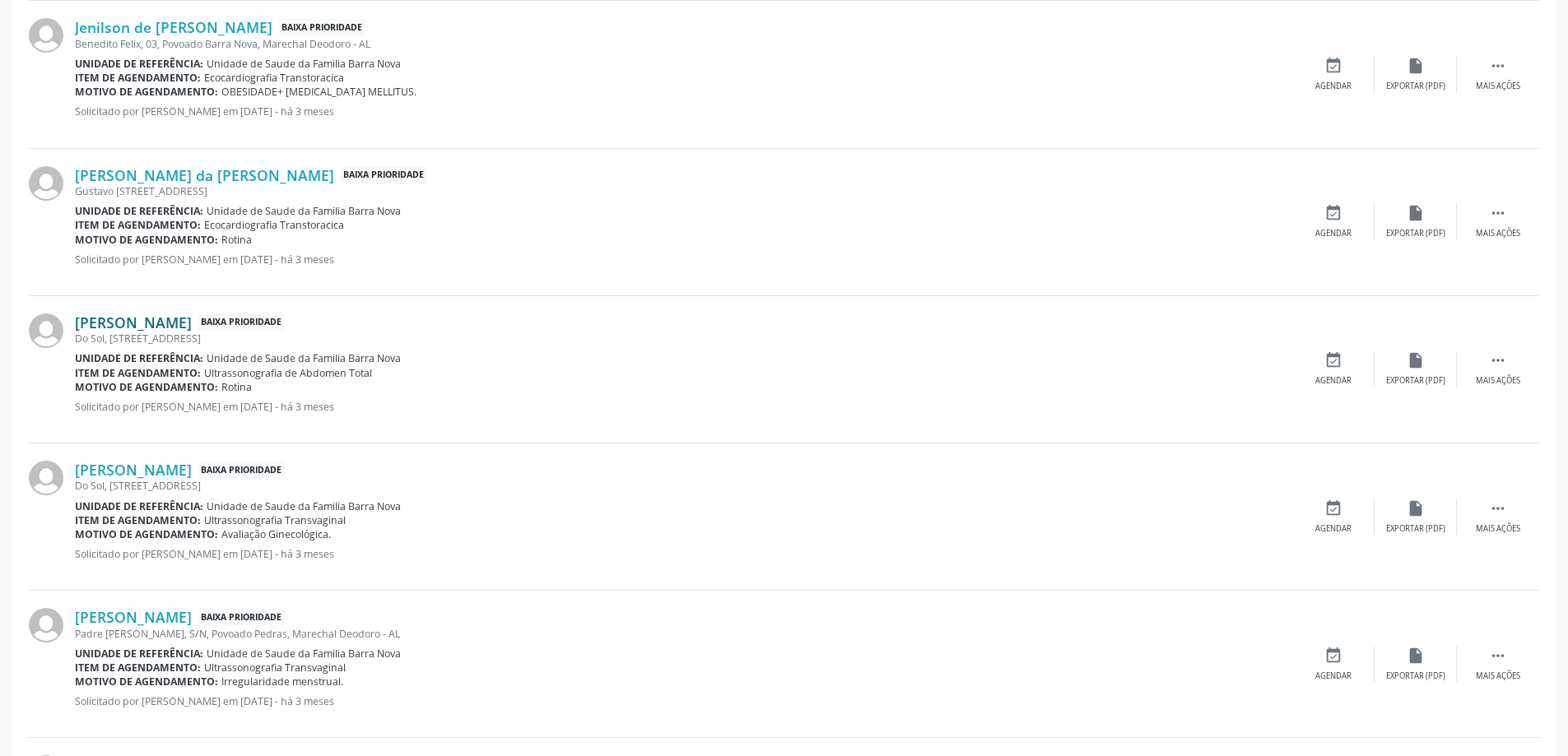
click at [142, 326] on link "[PERSON_NAME]" at bounding box center [133, 322] width 117 height 18
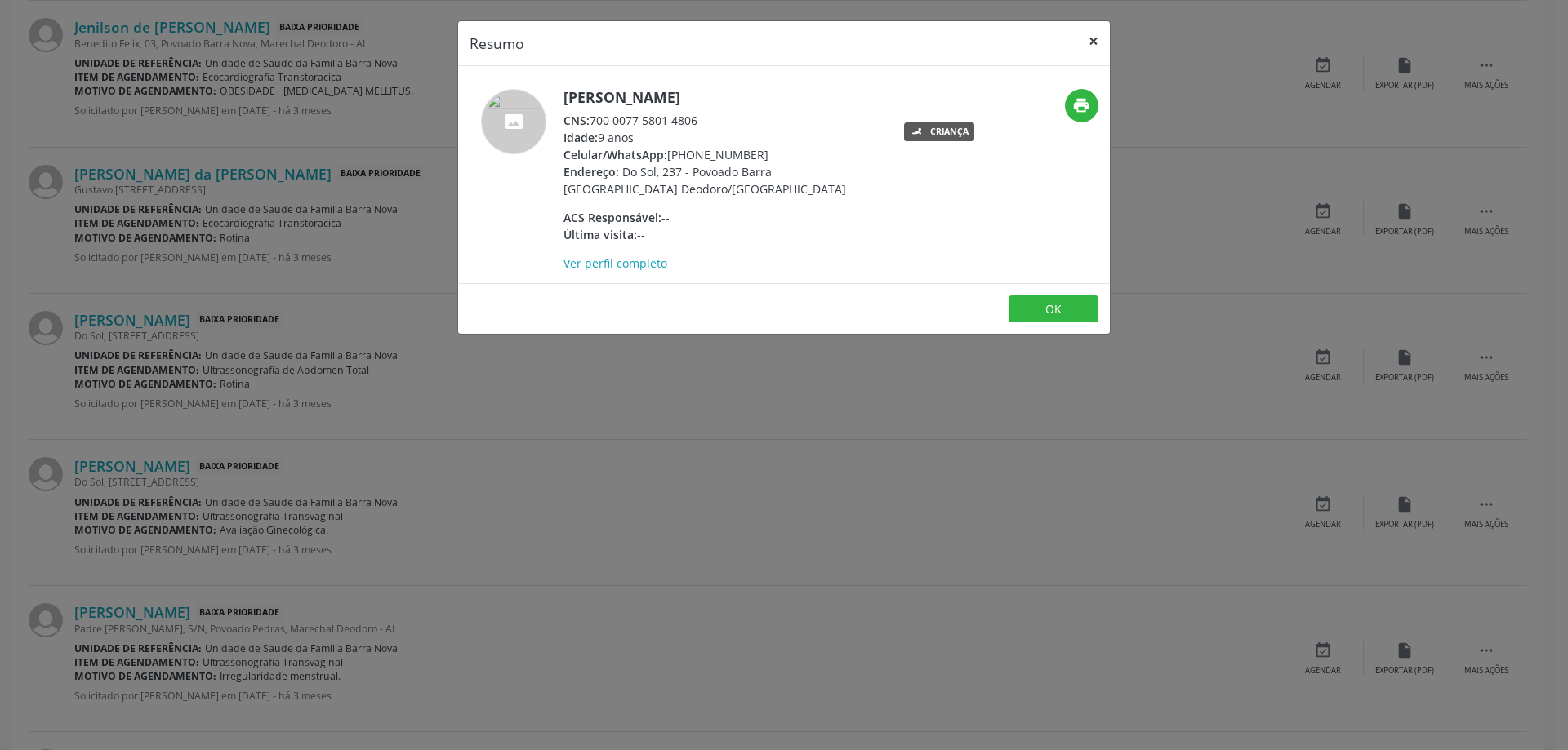
click at [1092, 47] on button "×" at bounding box center [1094, 41] width 33 height 40
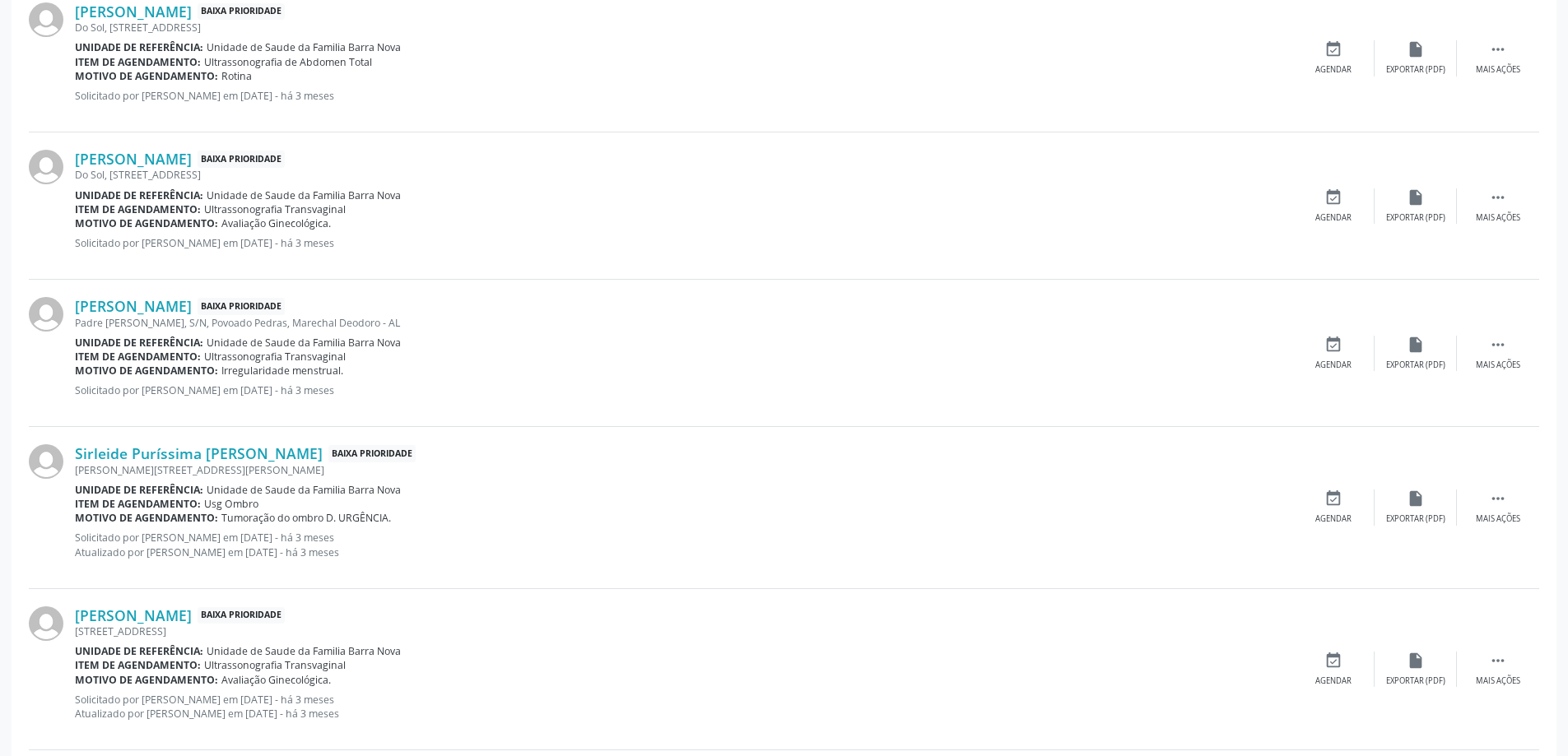
scroll to position [1234, 0]
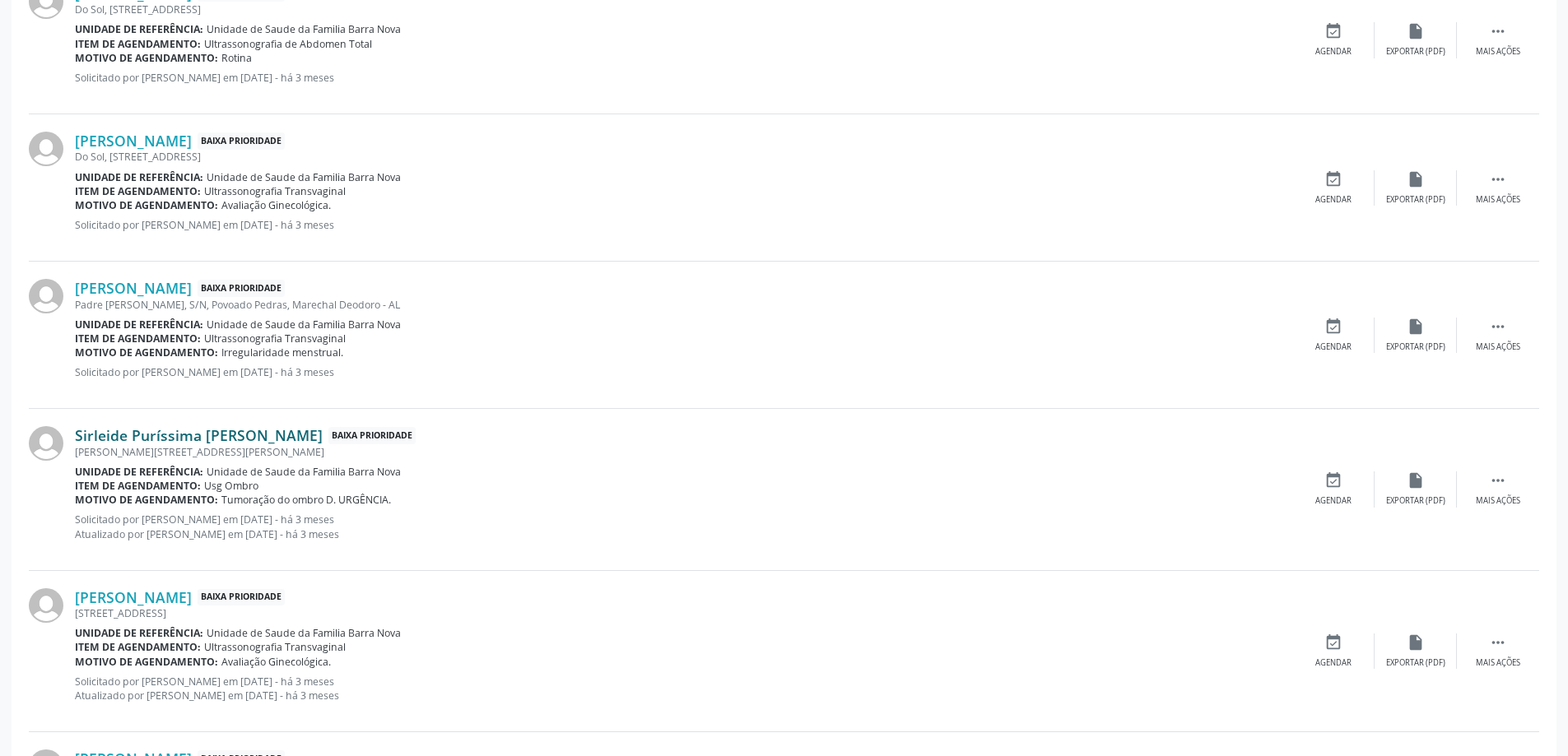
click at [161, 439] on link "Sirleide Puríssima [PERSON_NAME]" at bounding box center [199, 435] width 248 height 18
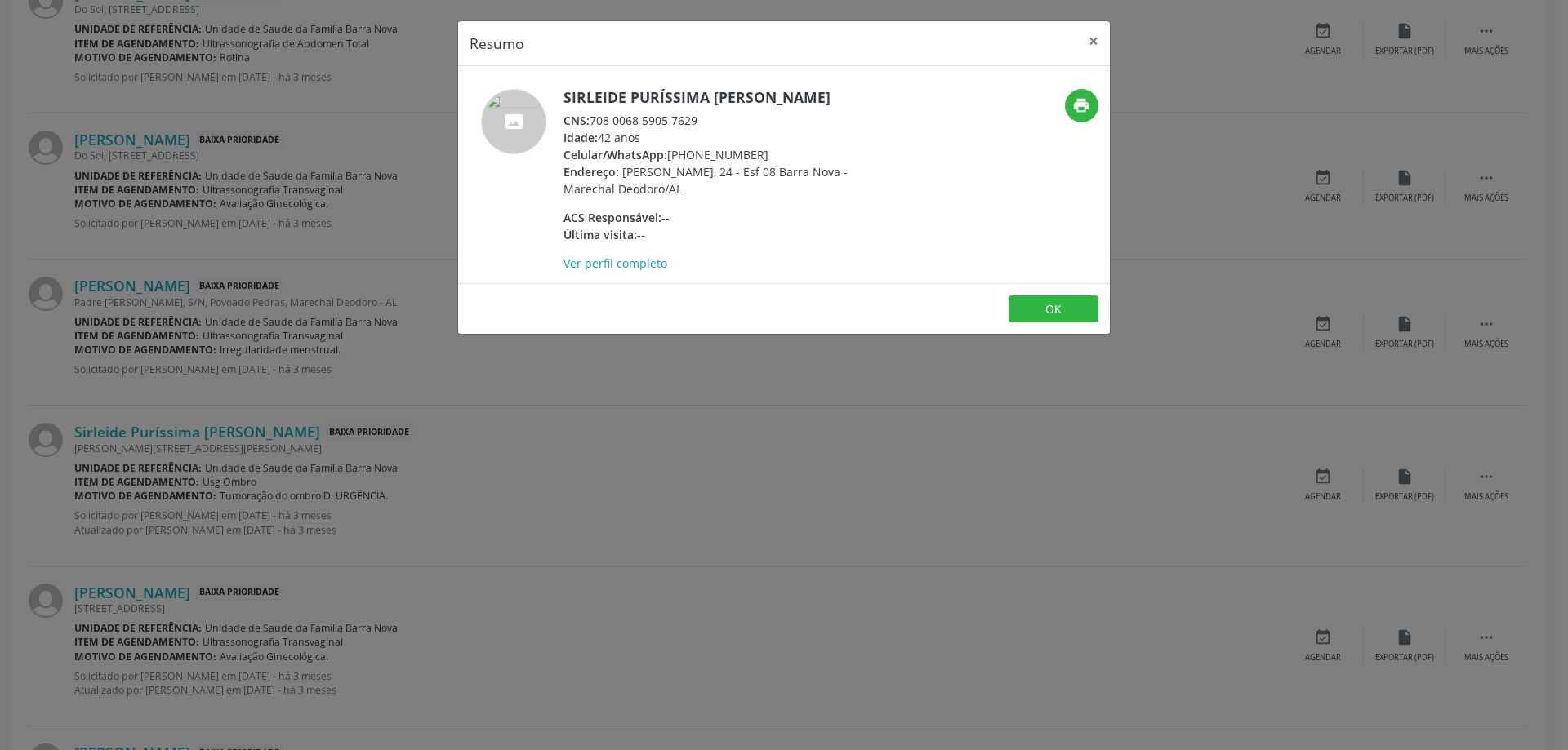
drag, startPoint x: 700, startPoint y: 117, endPoint x: 595, endPoint y: 124, distance: 105.2
click at [595, 124] on div "CNS: 708 0068 5905 7629" at bounding box center [722, 120] width 317 height 17
copy div "708 0068 5905 7629"
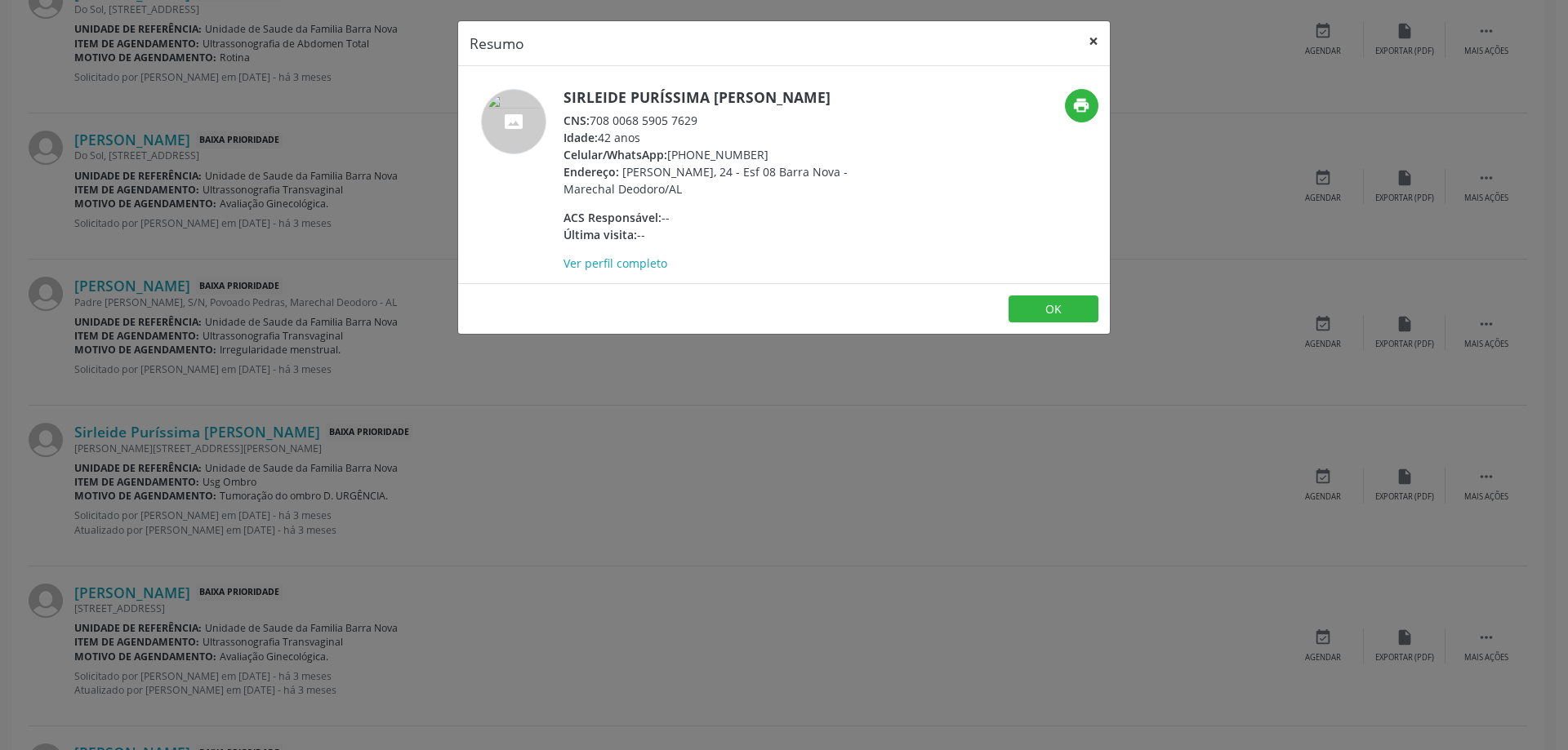
click at [1092, 45] on button "×" at bounding box center [1094, 41] width 33 height 40
